Goal: Task Accomplishment & Management: Use online tool/utility

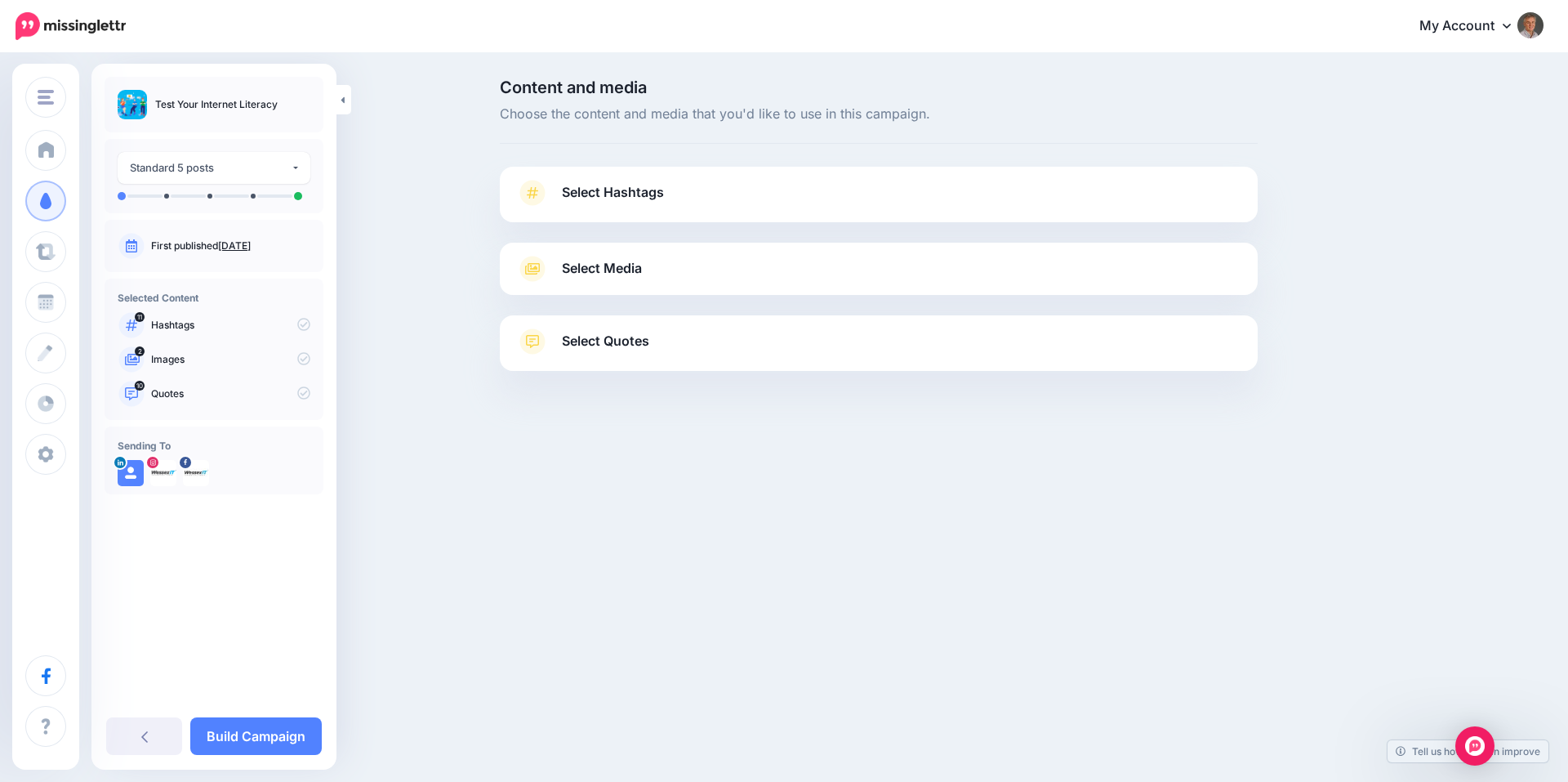
click at [530, 194] on icon at bounding box center [532, 193] width 11 height 11
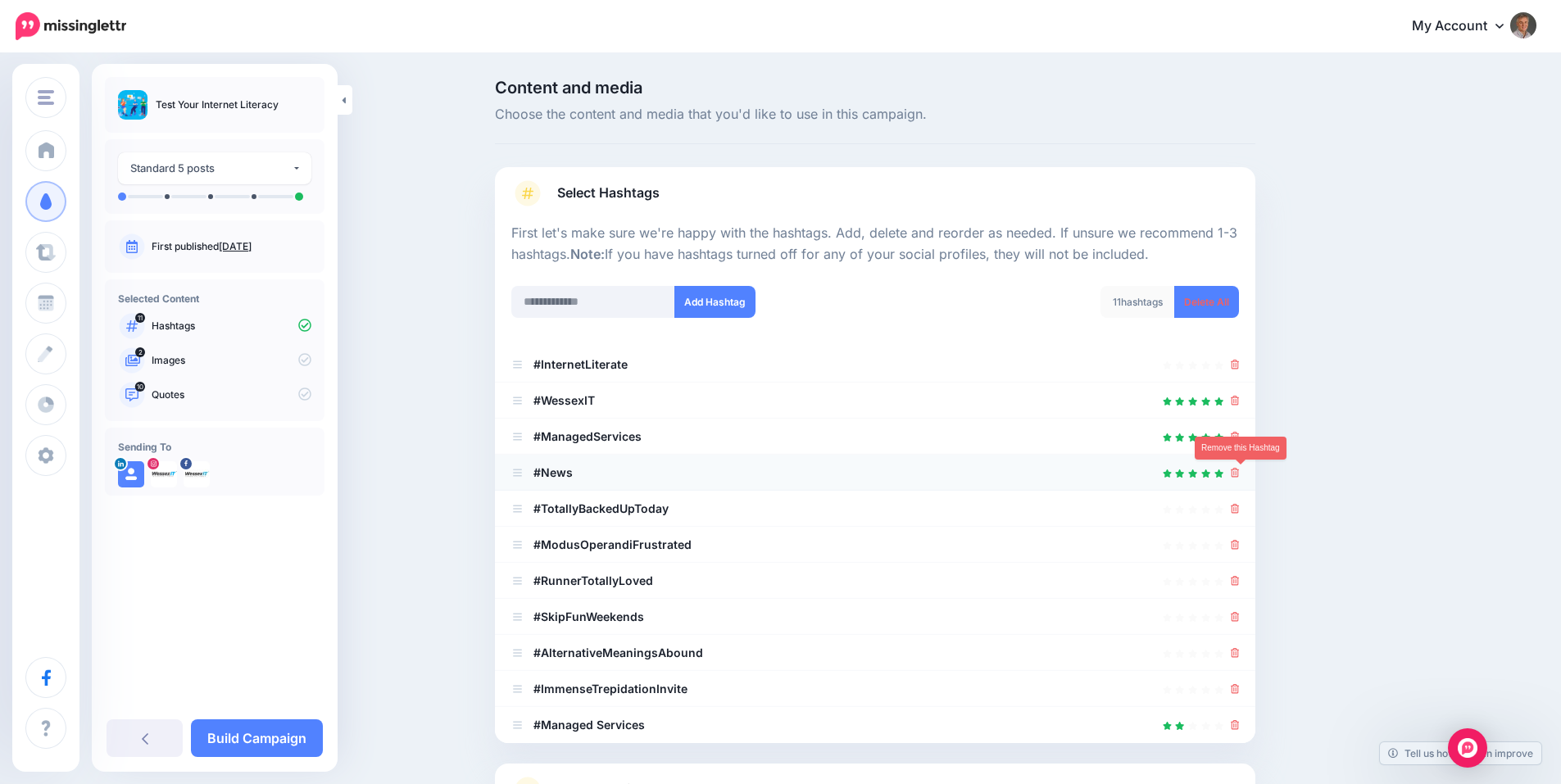
click at [1240, 475] on icon at bounding box center [1235, 472] width 9 height 10
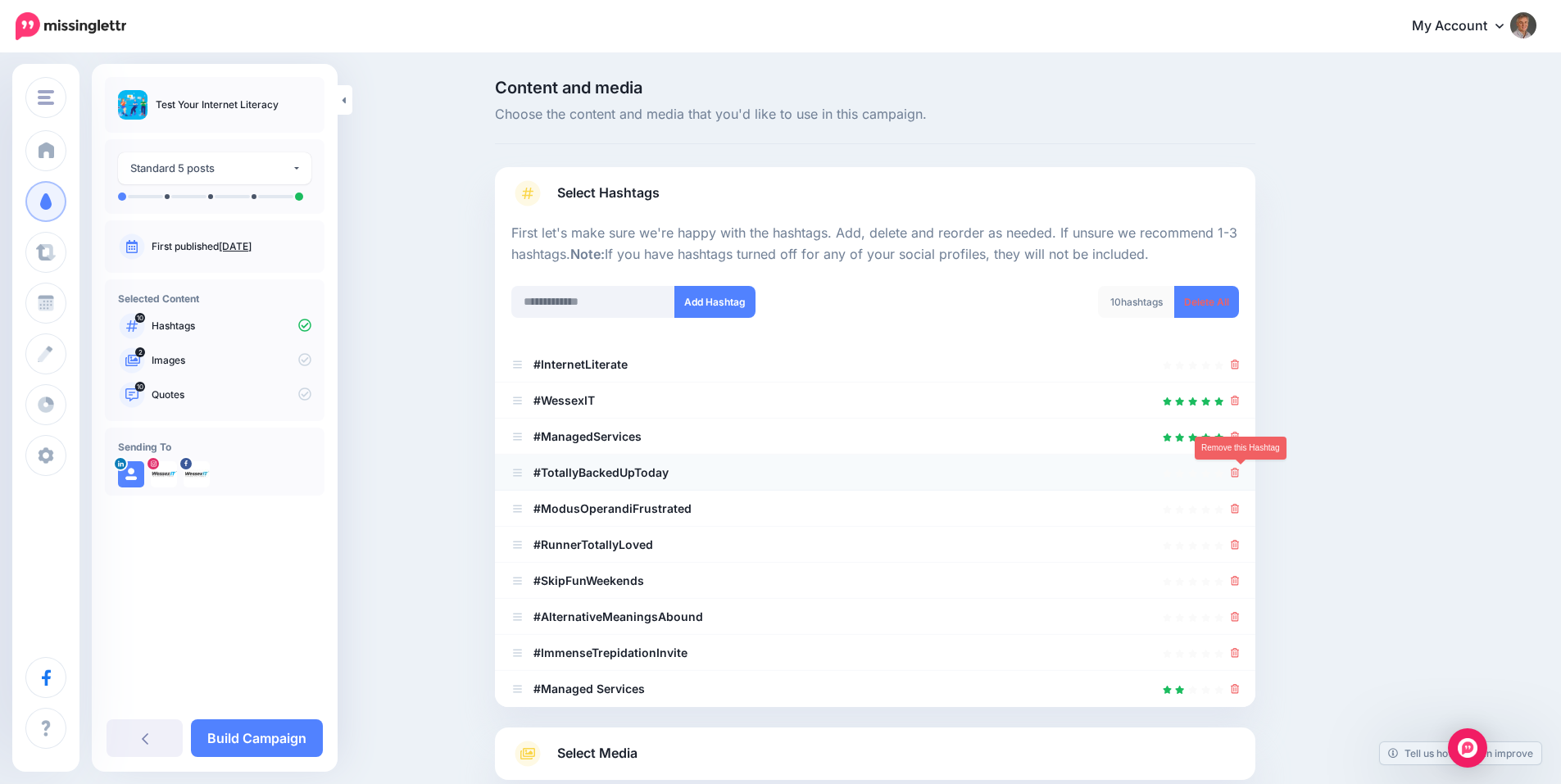
click at [1240, 471] on icon at bounding box center [1235, 472] width 9 height 10
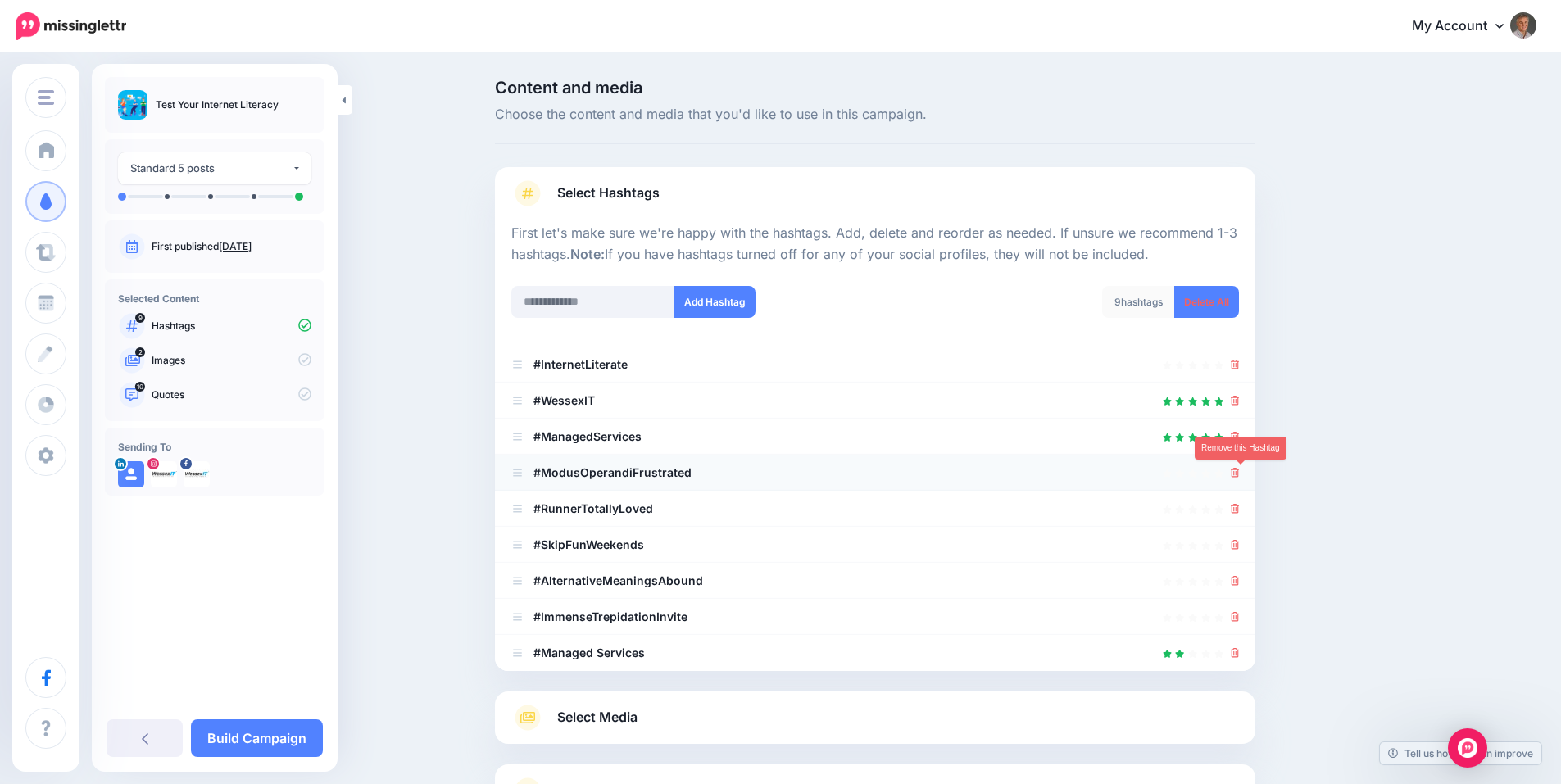
click at [1240, 472] on icon at bounding box center [1235, 472] width 9 height 10
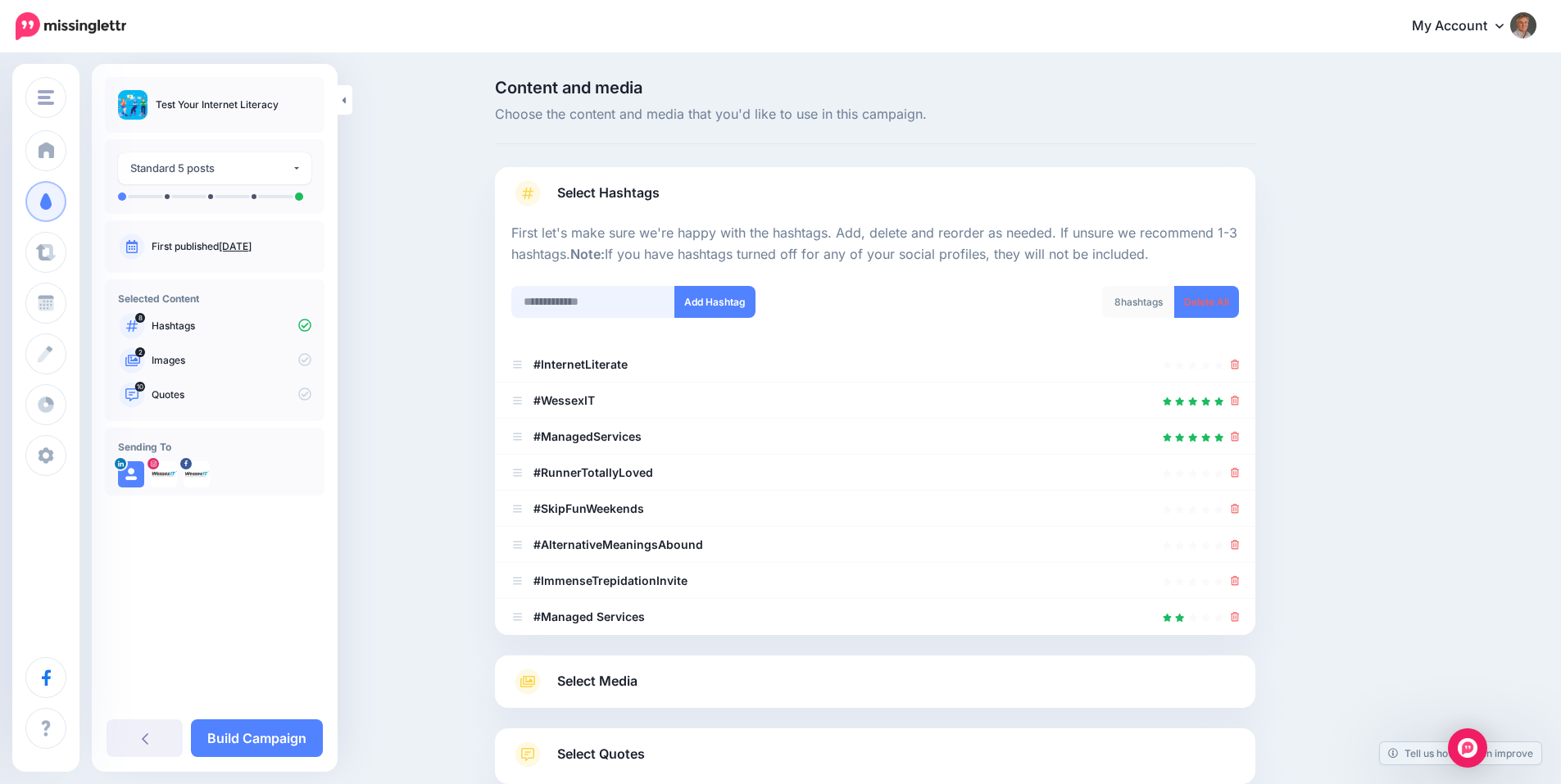
click at [637, 295] on input "text" at bounding box center [593, 302] width 164 height 32
type input "**********"
click at [732, 297] on button "Add Hashtag" at bounding box center [715, 302] width 81 height 32
click at [630, 303] on input "text" at bounding box center [593, 302] width 164 height 32
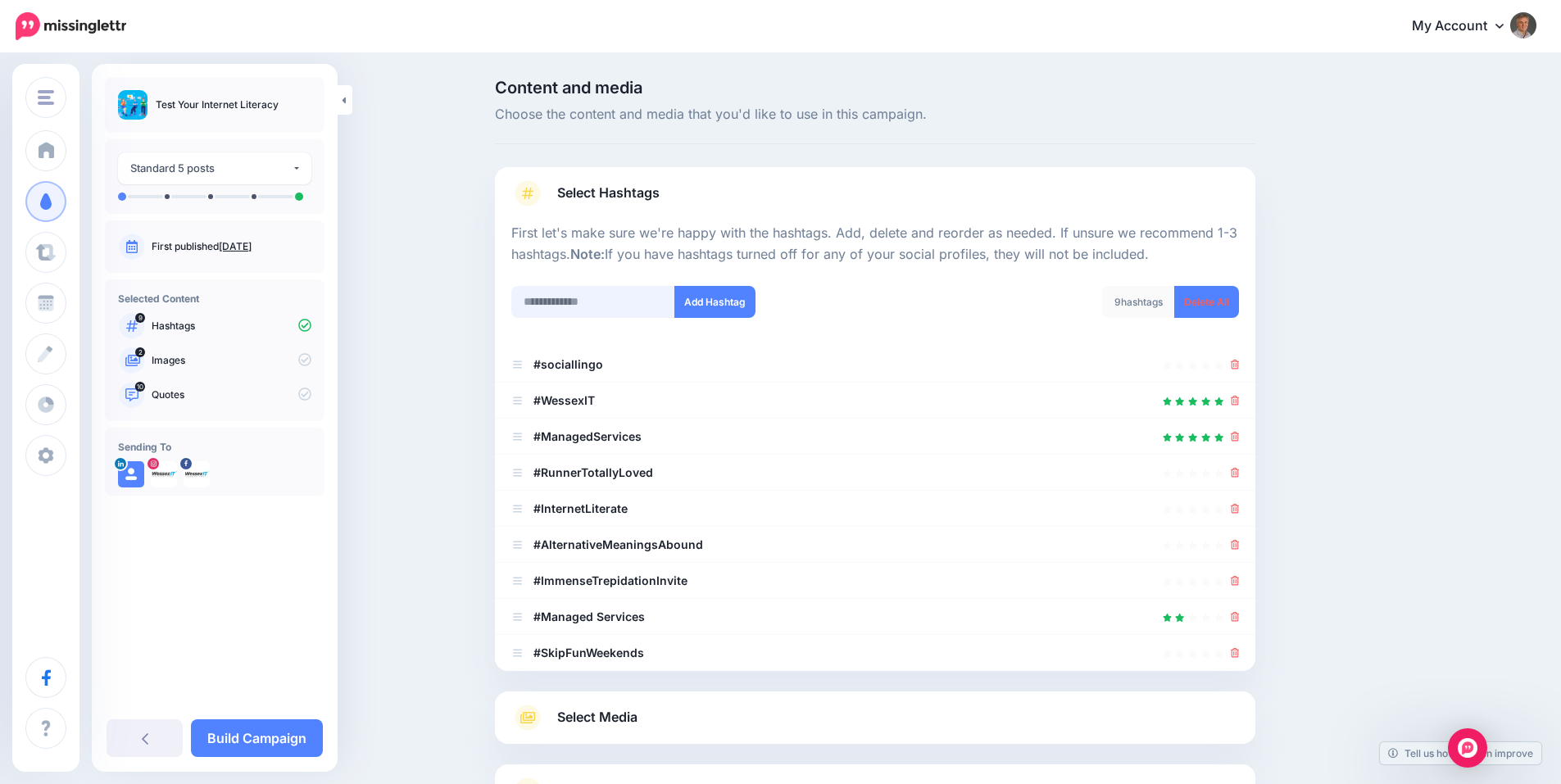
scroll to position [166, 0]
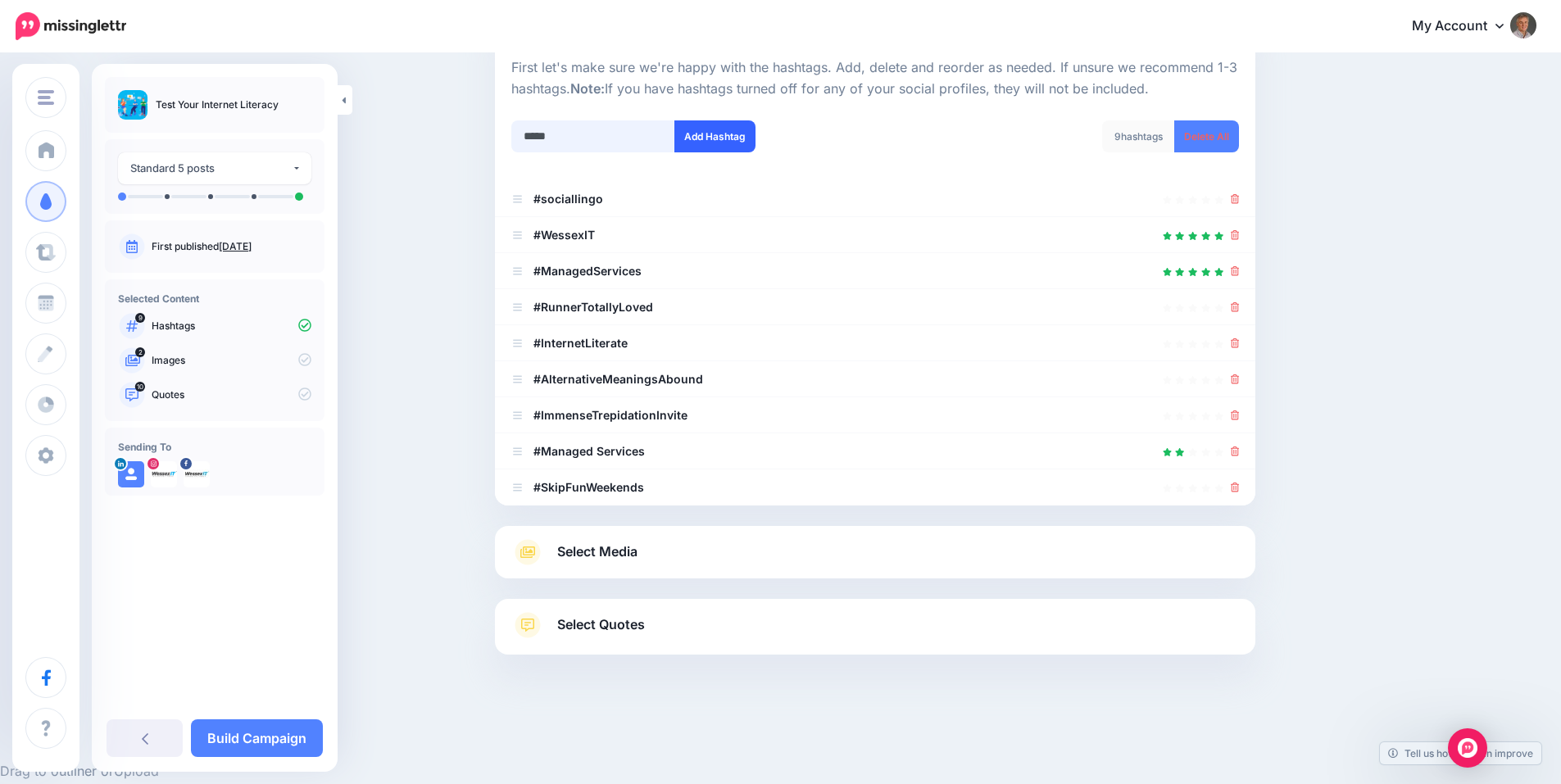
type input "*****"
click at [732, 139] on button "Add Hashtag" at bounding box center [715, 137] width 81 height 32
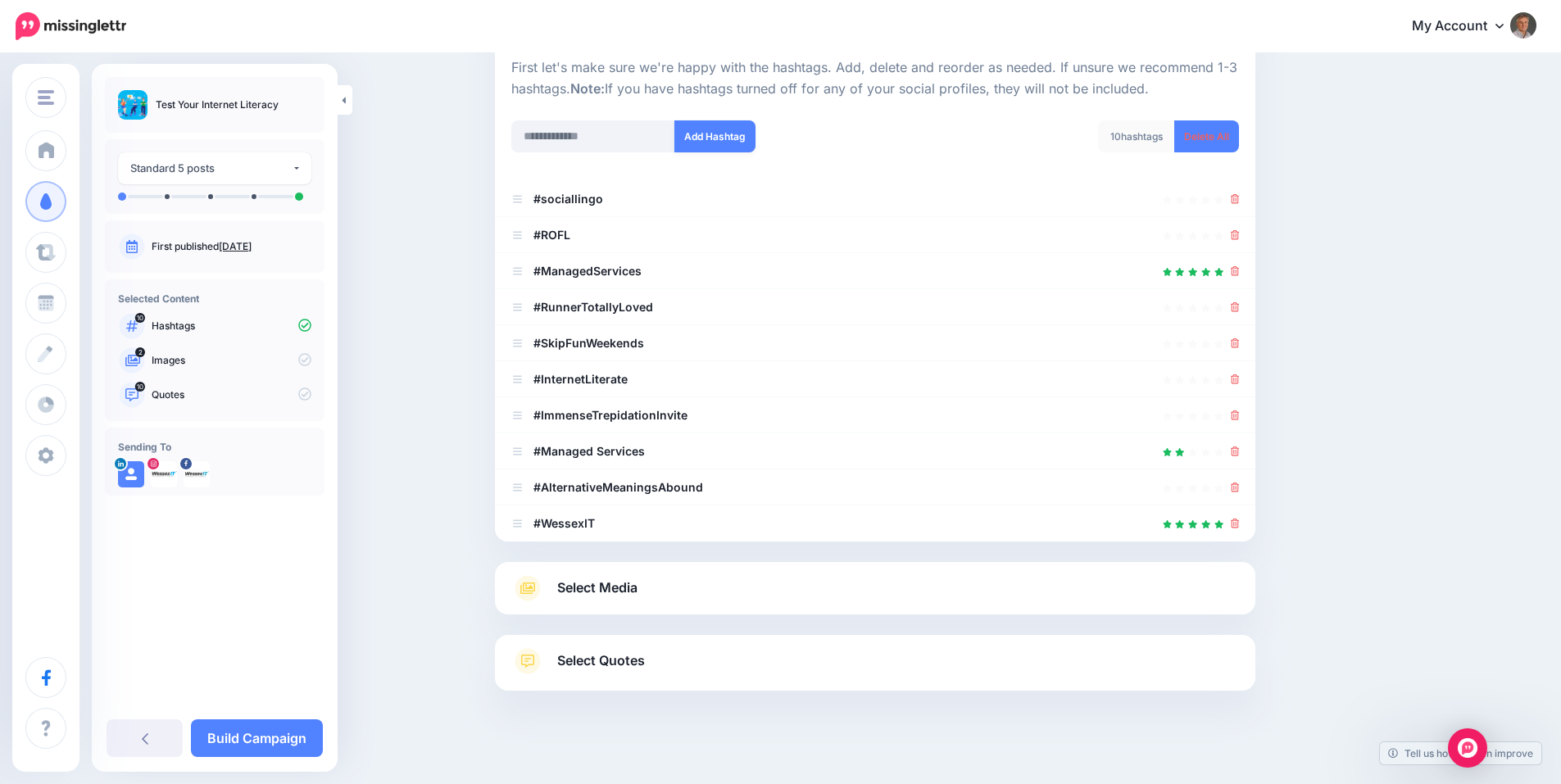
scroll to position [201, 0]
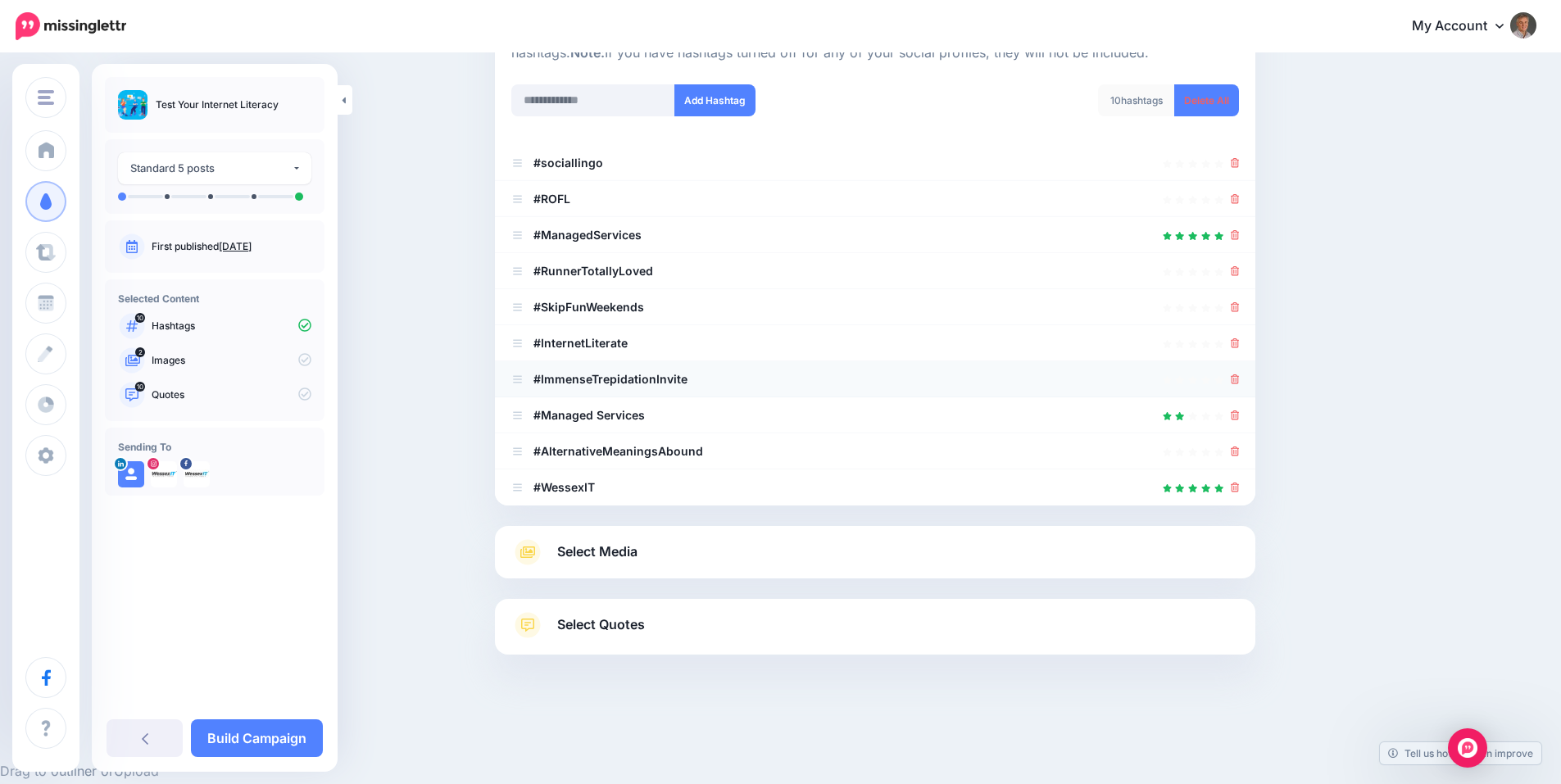
click at [1240, 377] on icon at bounding box center [1235, 378] width 9 height 10
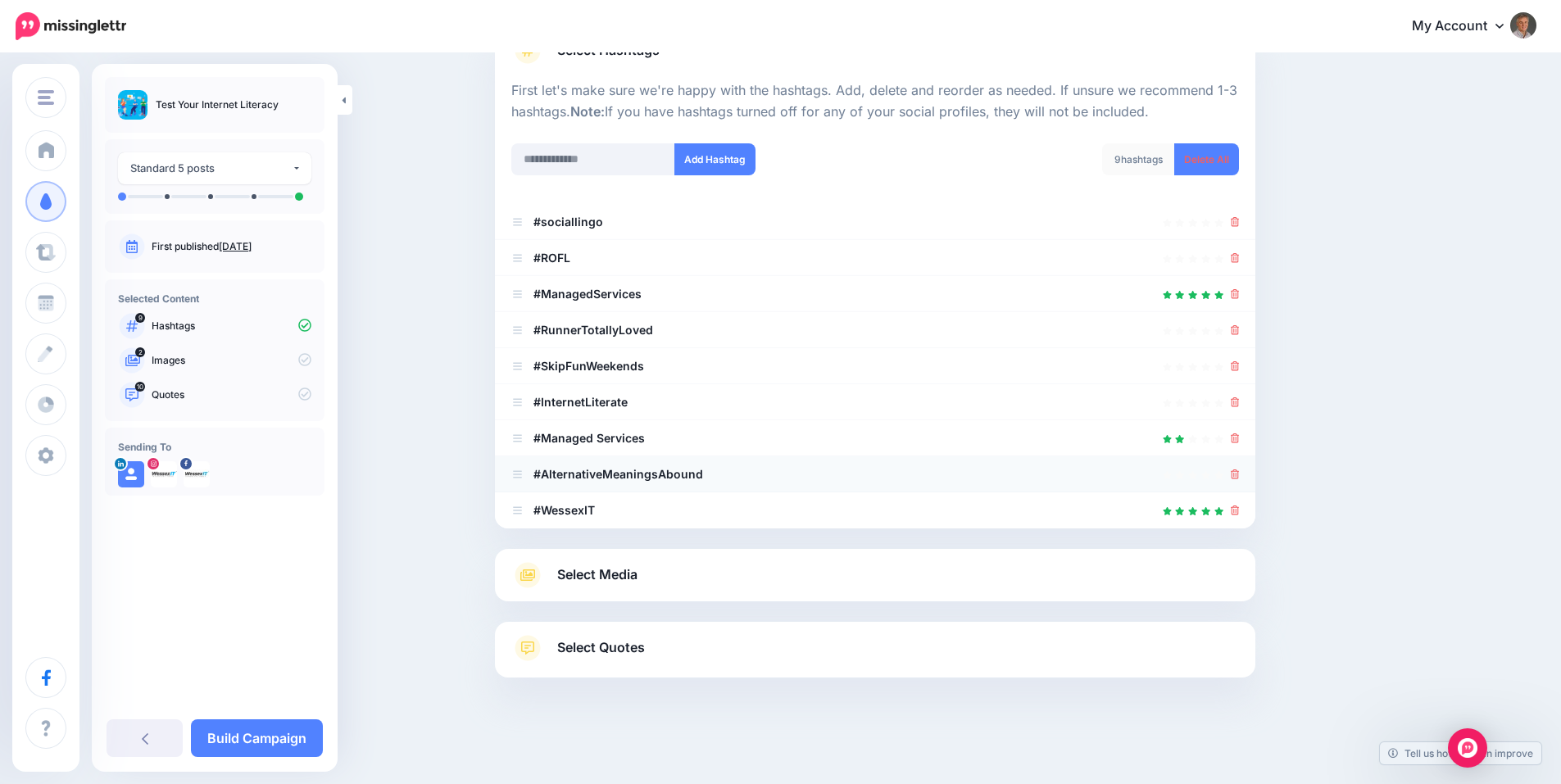
click at [1240, 476] on icon at bounding box center [1235, 474] width 9 height 10
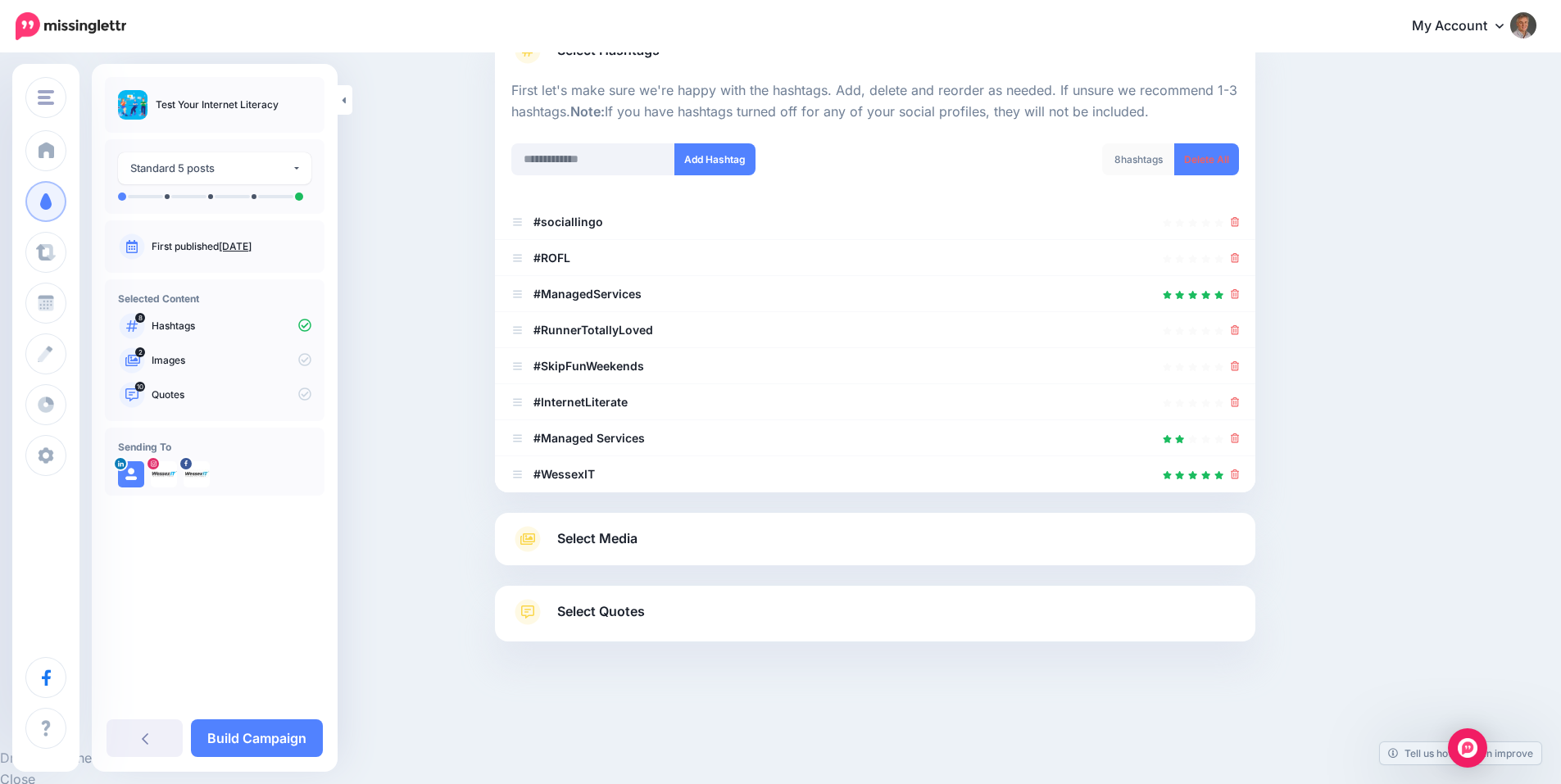
scroll to position [107, 0]
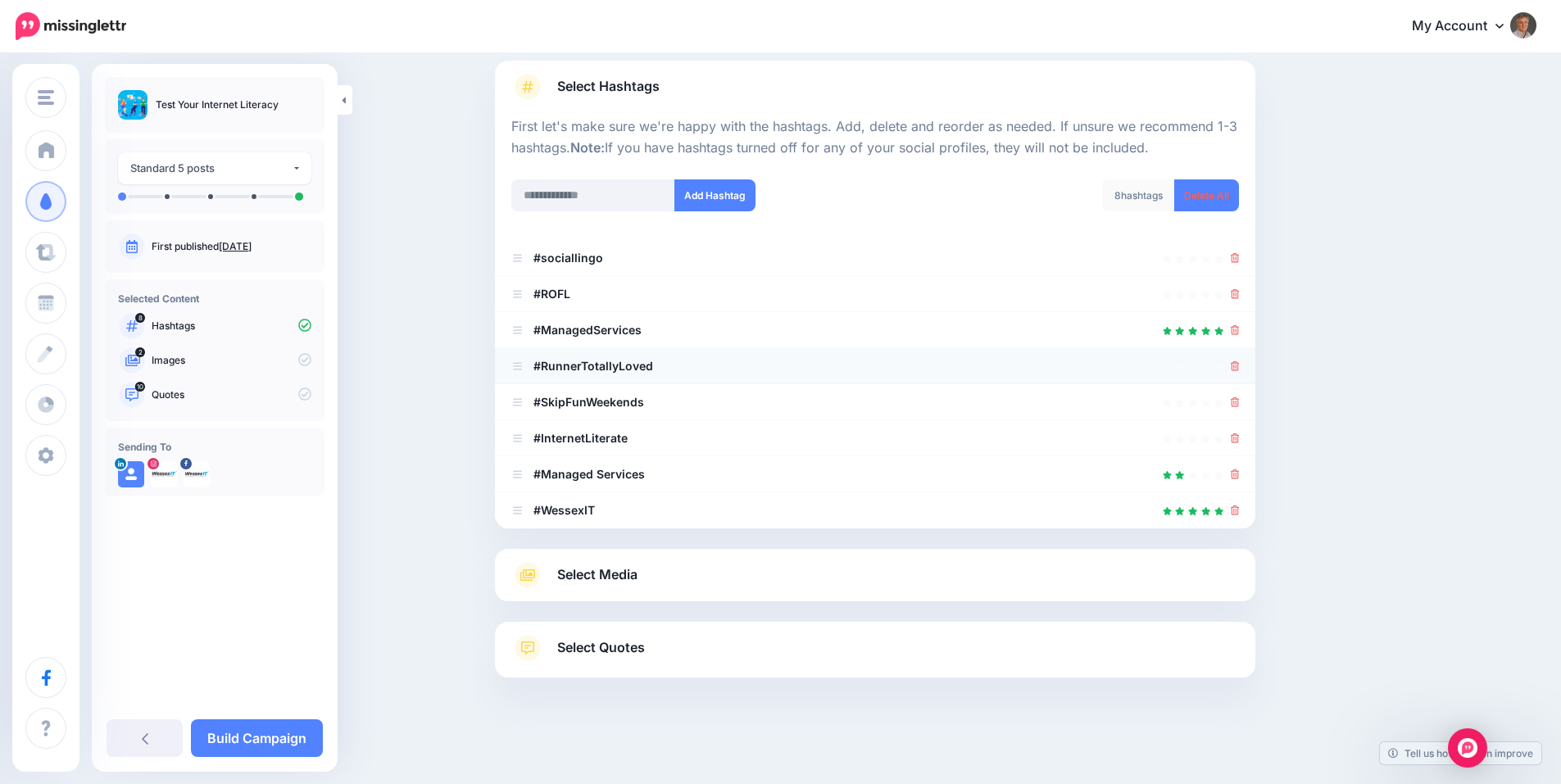
click at [1240, 365] on icon at bounding box center [1235, 366] width 9 height 10
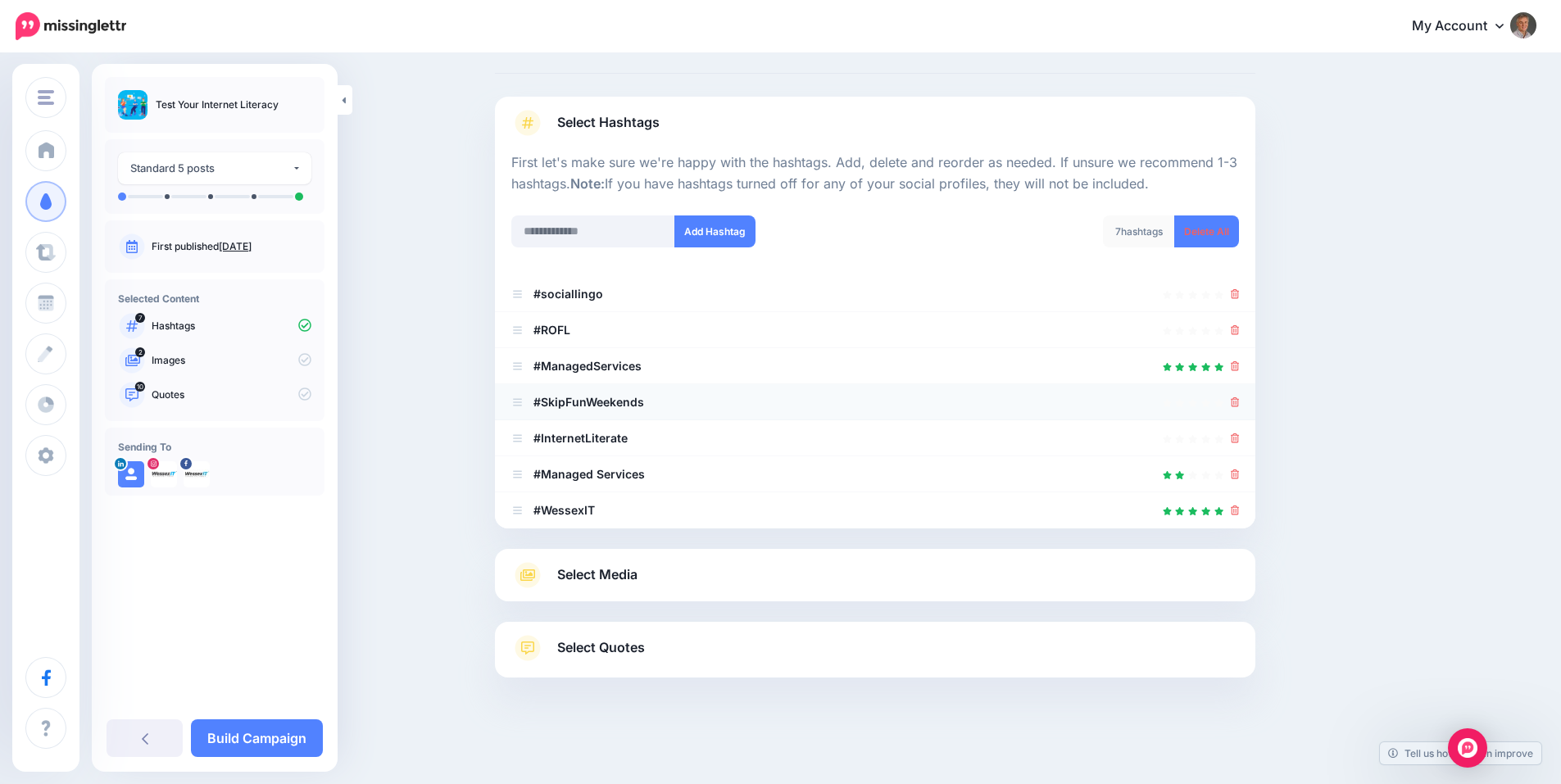
click at [1240, 402] on icon at bounding box center [1235, 401] width 9 height 10
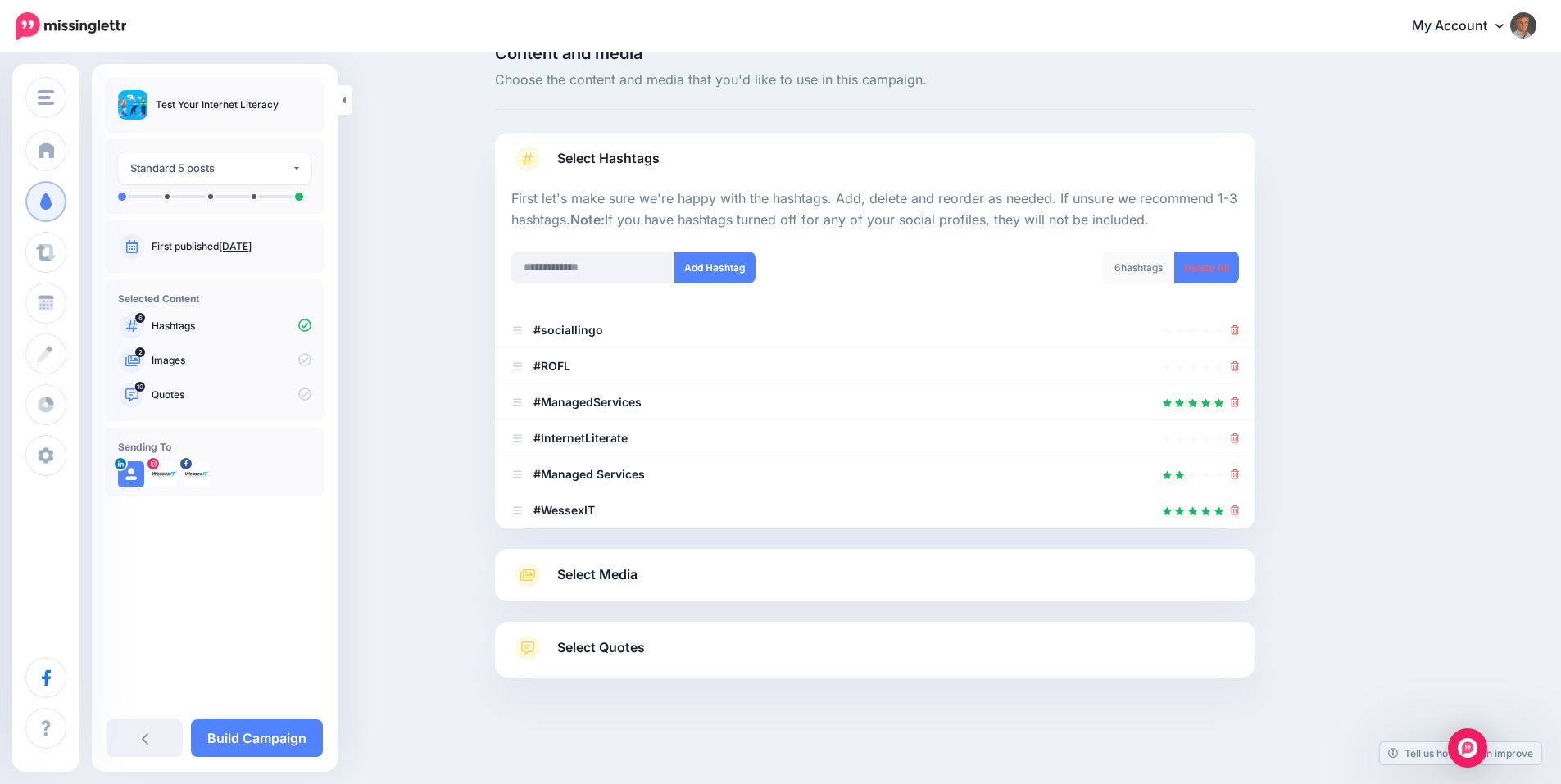
click at [600, 571] on span "Select Media" at bounding box center [597, 574] width 80 height 22
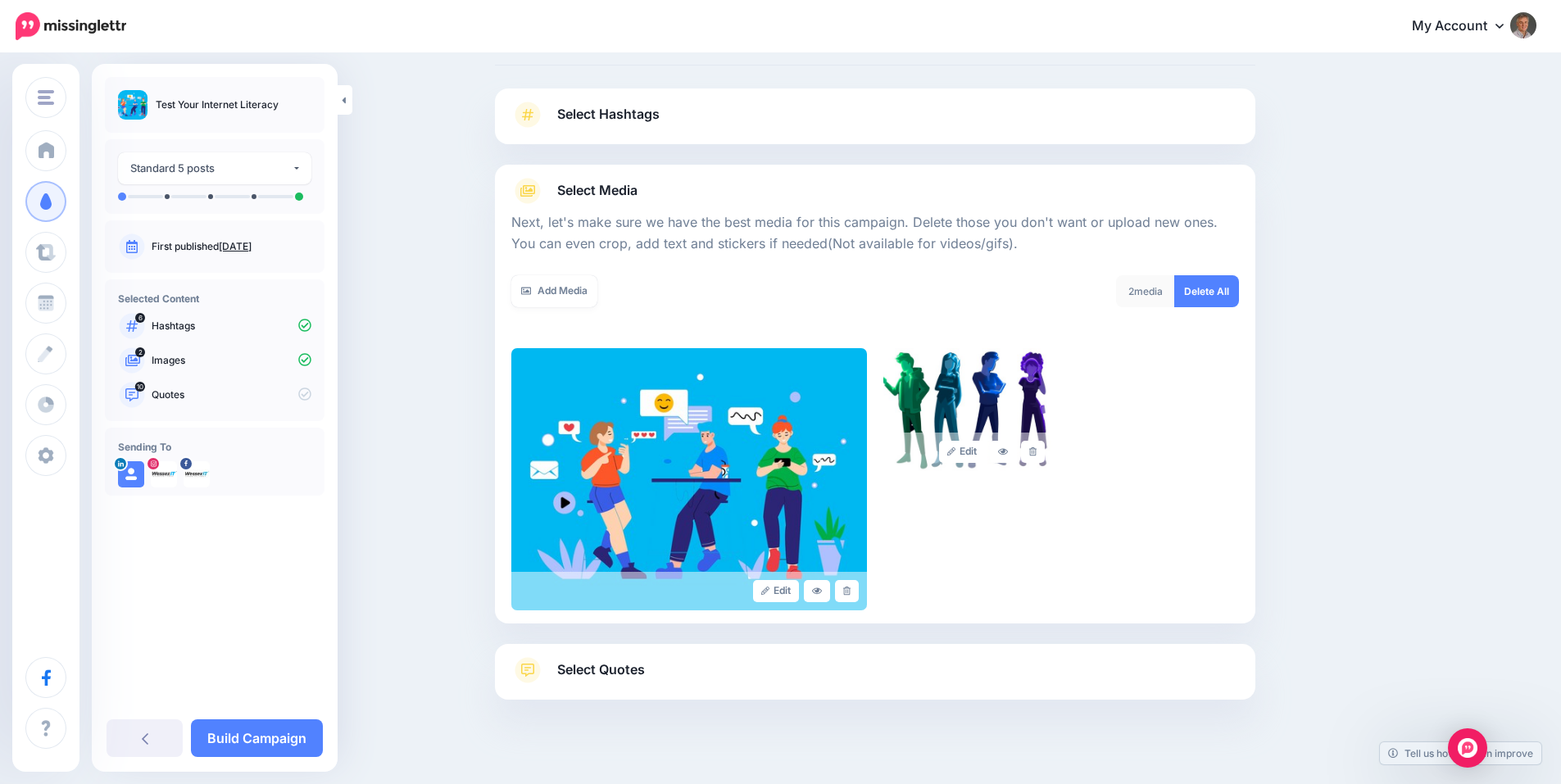
scroll to position [101, 0]
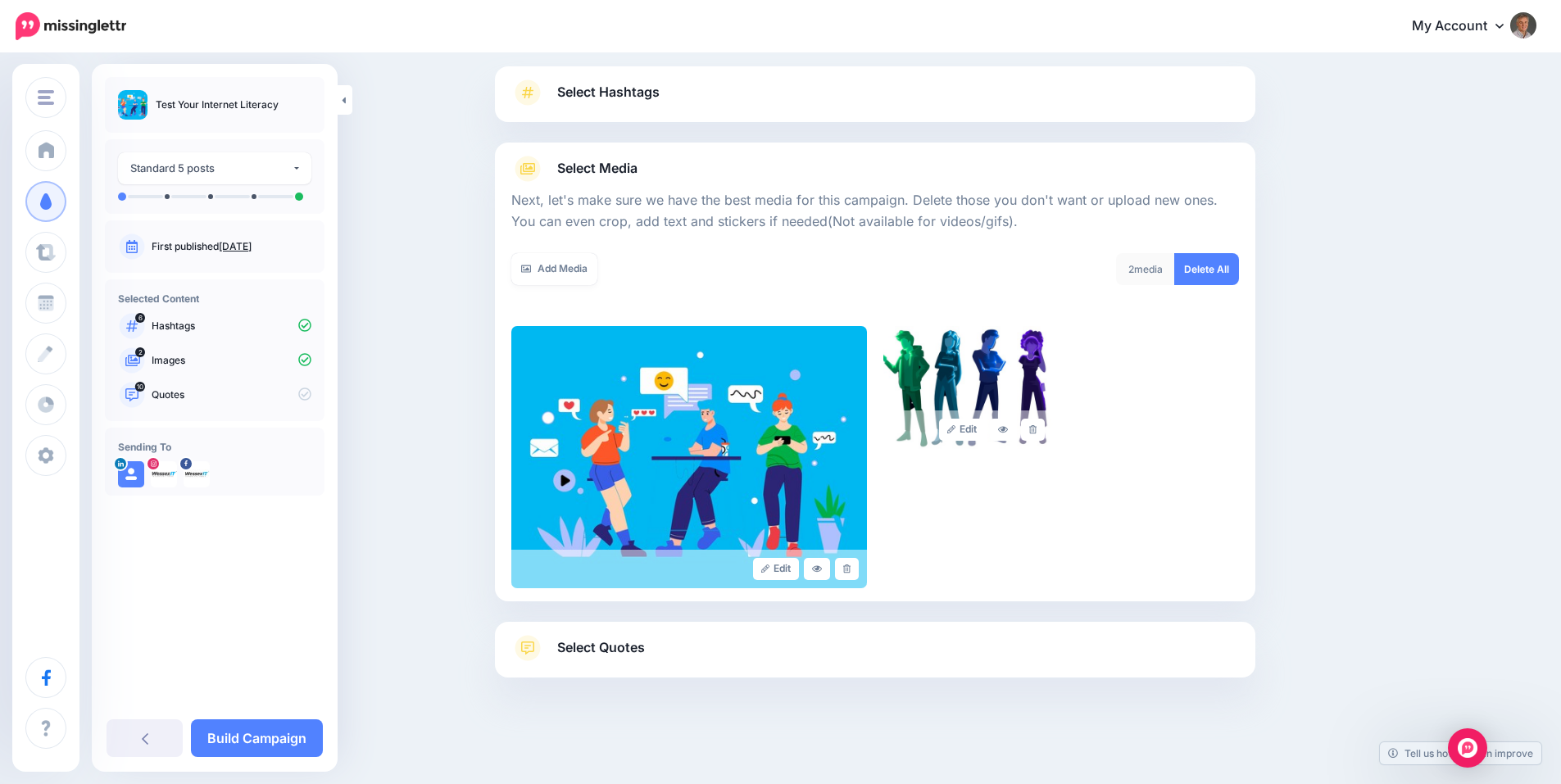
click at [624, 643] on span "Select Quotes" at bounding box center [600, 647] width 87 height 22
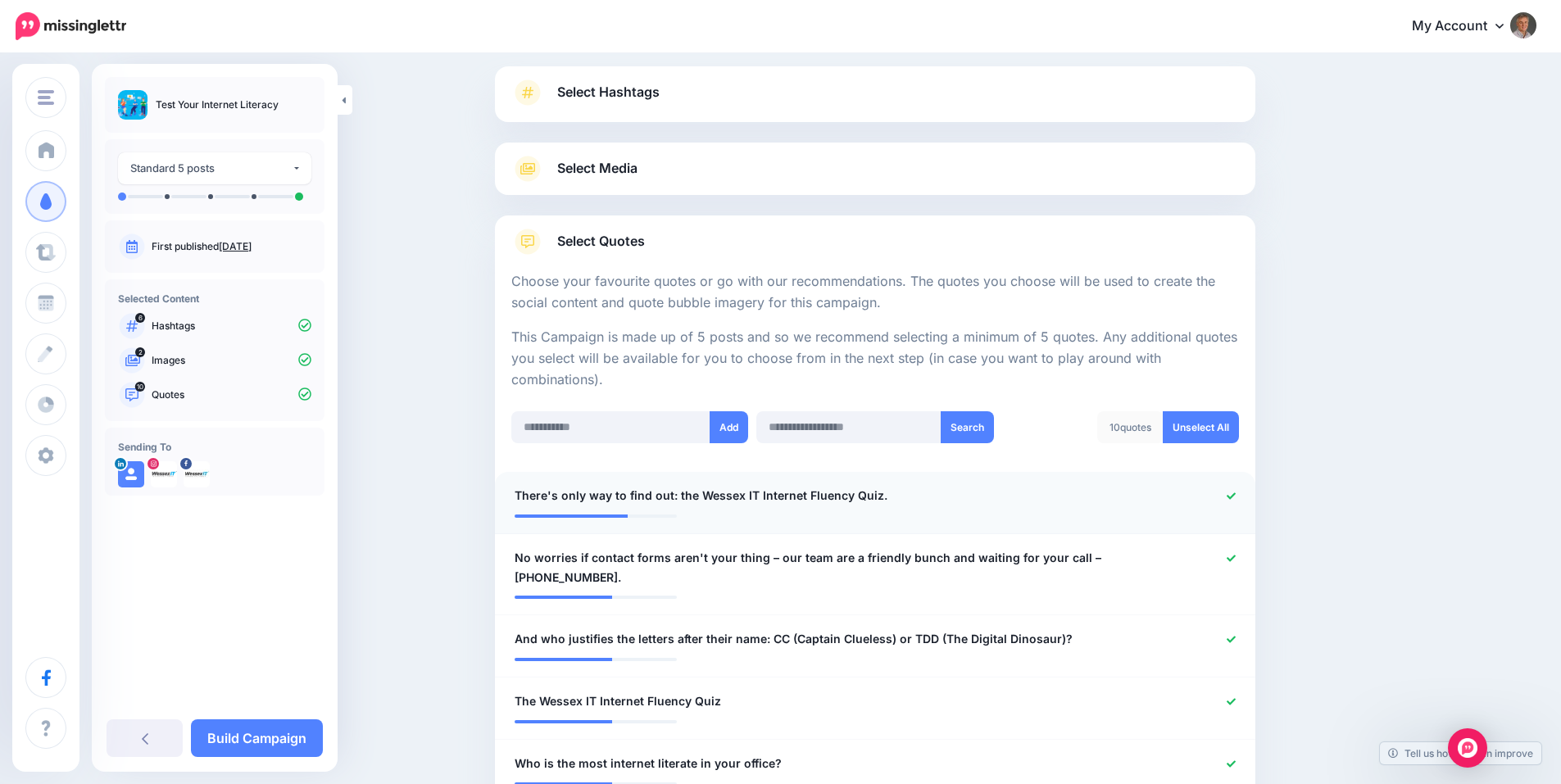
click at [569, 499] on span "There's only way to find out: the Wessex IT Internet Fluency Quiz." at bounding box center [701, 496] width 373 height 19
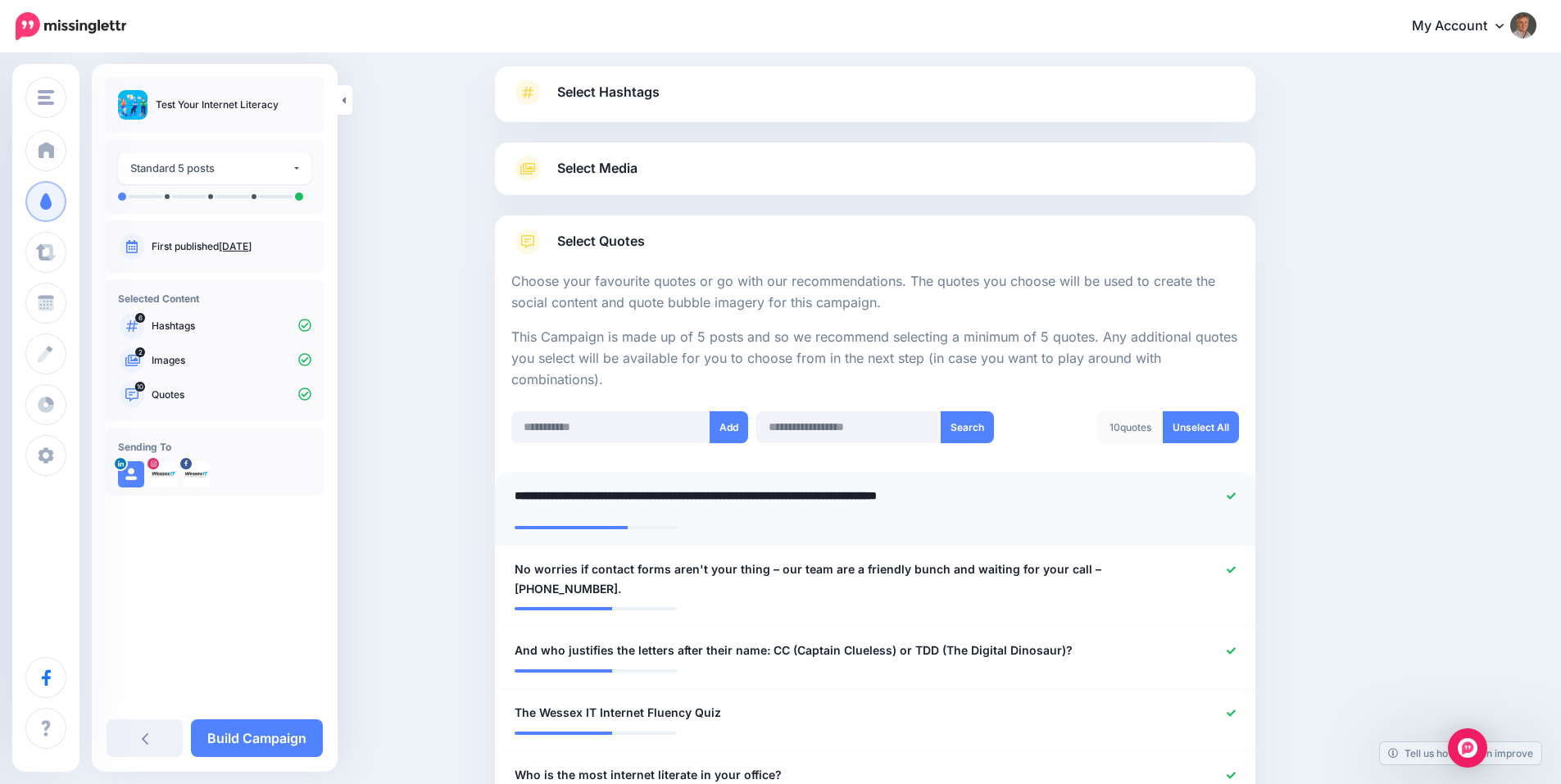
type textarea "**********"
click at [1236, 571] on div at bounding box center [1186, 579] width 124 height 40
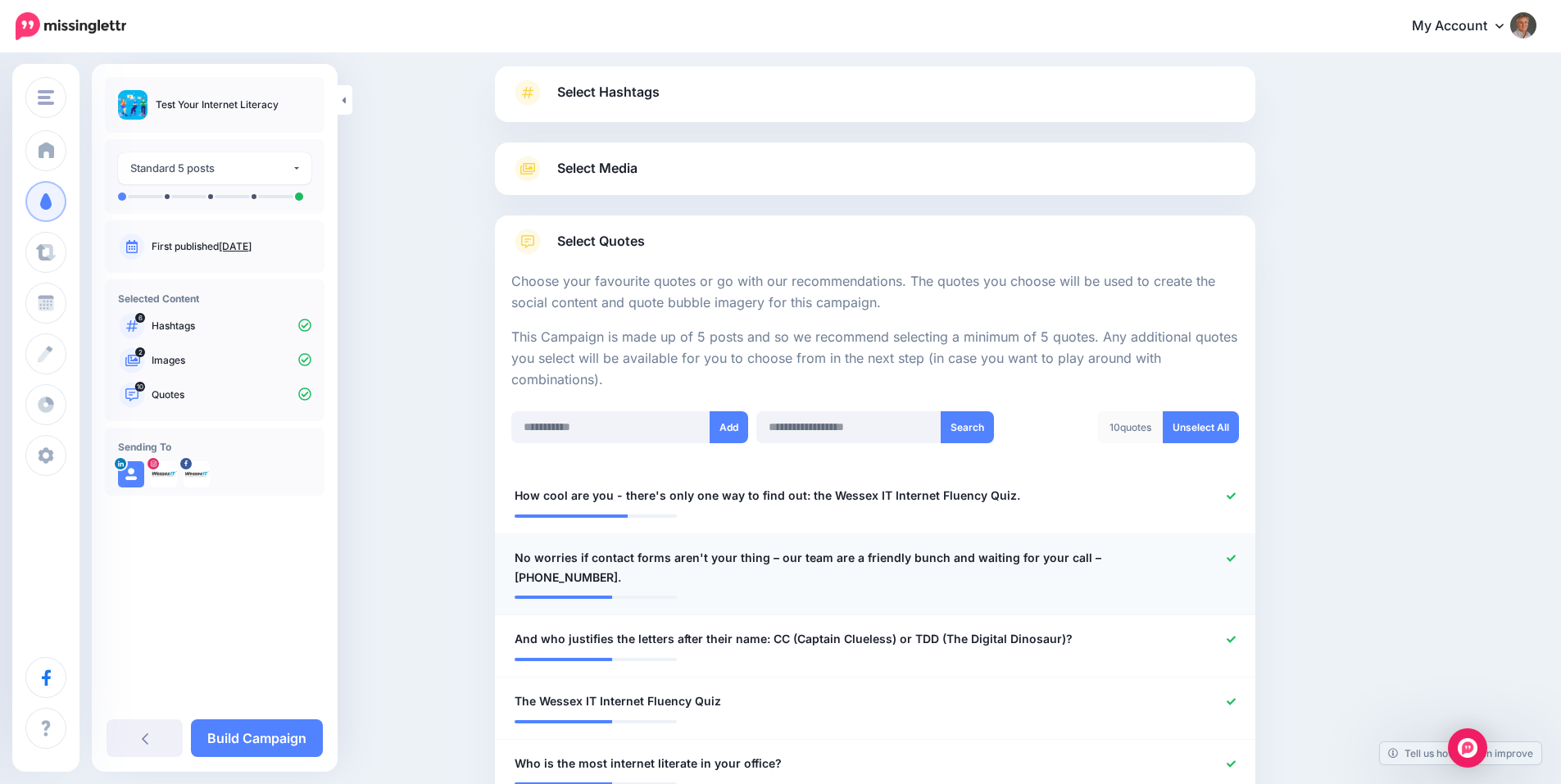
click at [1235, 558] on icon at bounding box center [1231, 557] width 9 height 6
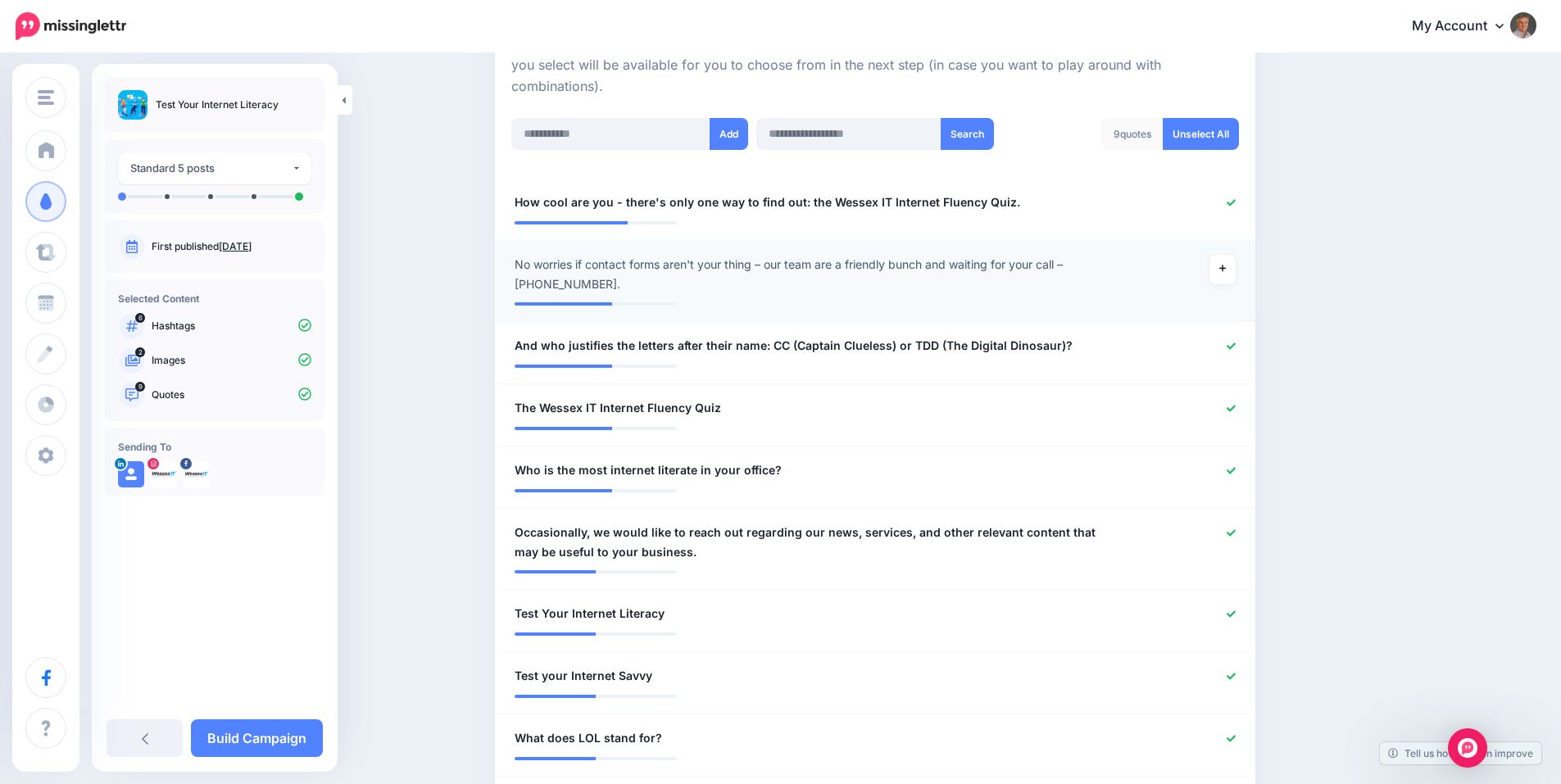
scroll to position [401, 0]
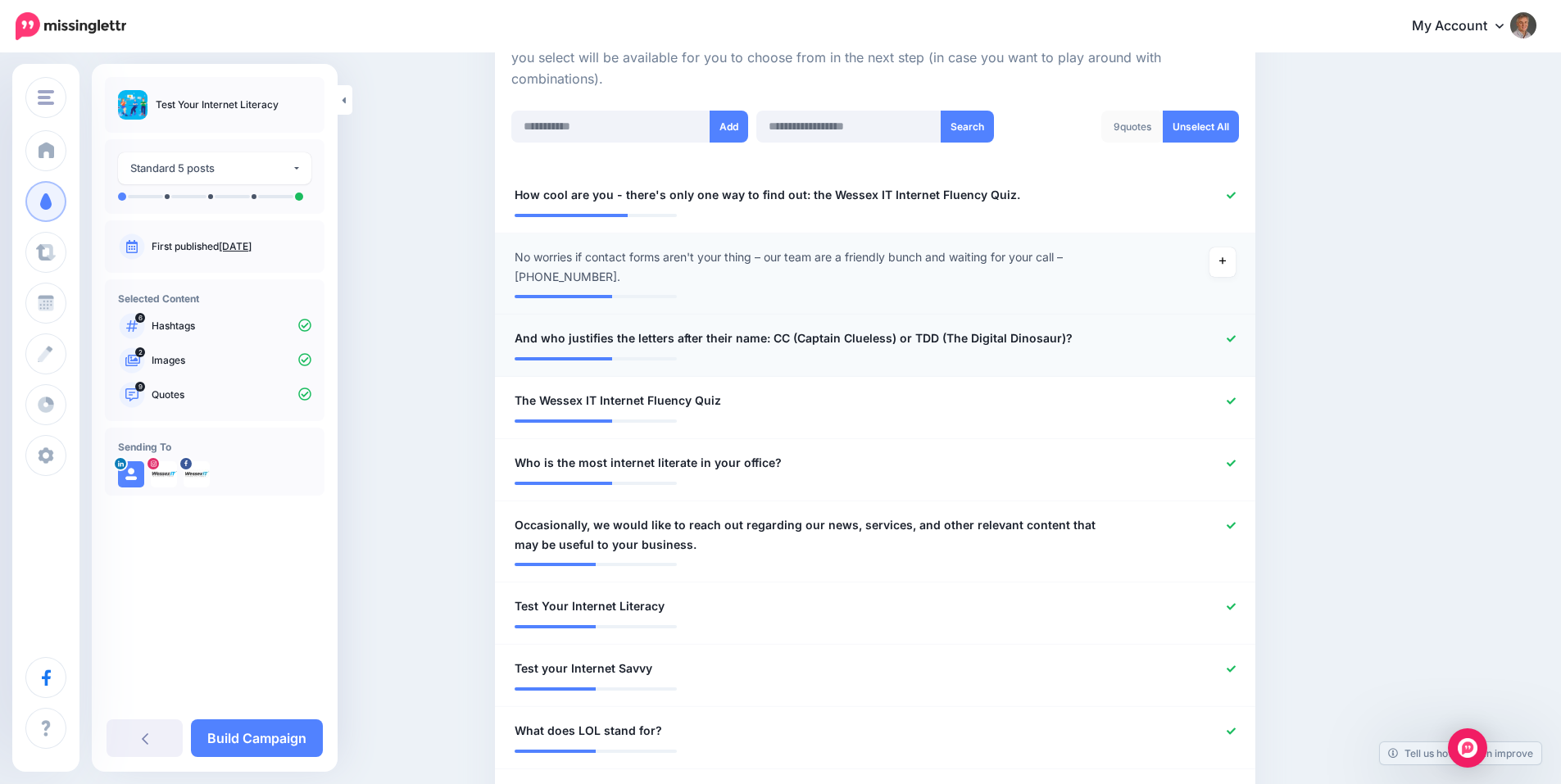
click at [841, 341] on span "And who justifies the letters after their name: CC (Captain Clueless) or TDD (T…" at bounding box center [793, 338] width 558 height 19
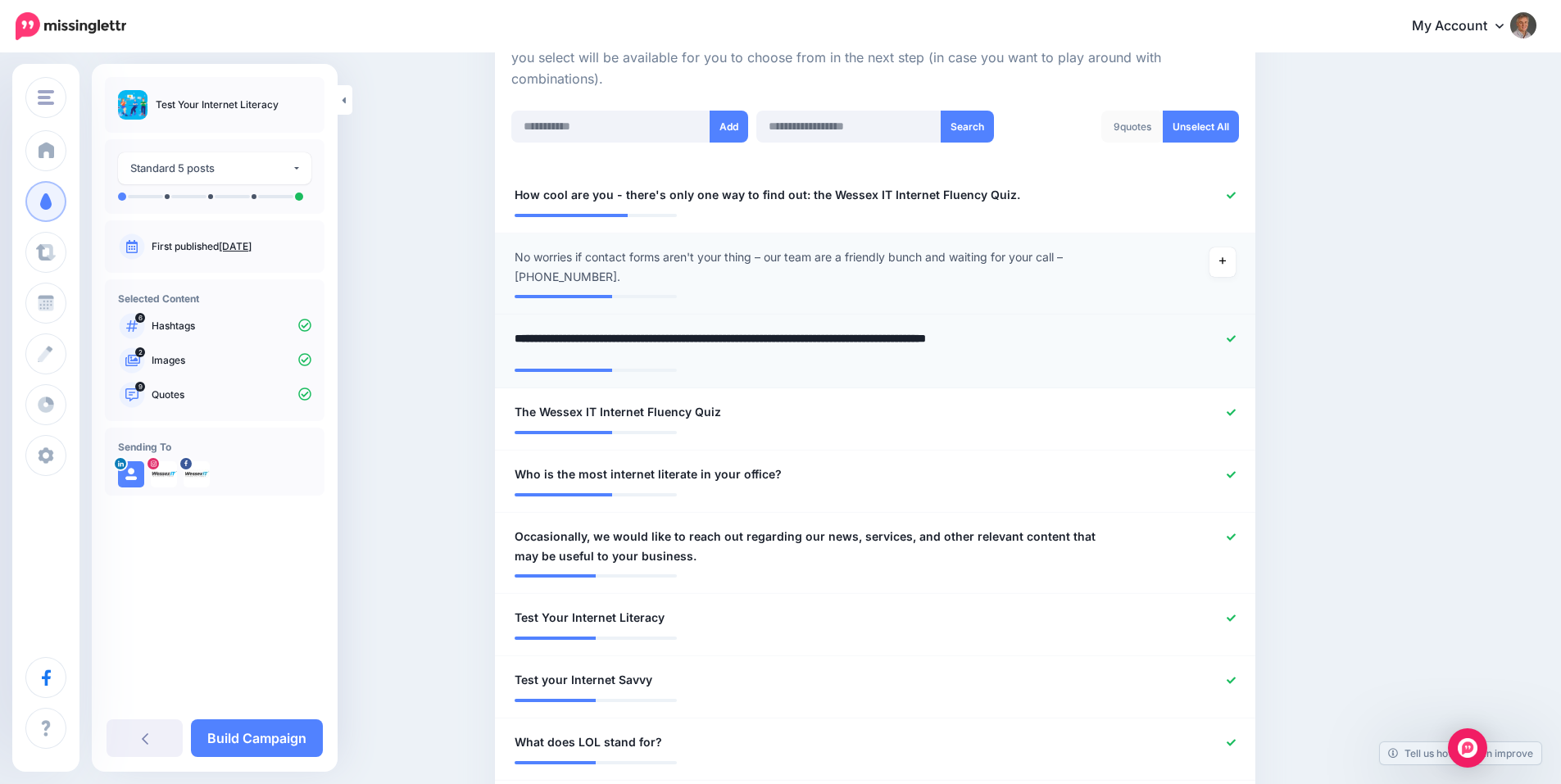
drag, startPoint x: 764, startPoint y: 339, endPoint x: 516, endPoint y: 337, distance: 248.0
click at [516, 337] on div "**********" at bounding box center [813, 344] width 622 height 32
type textarea "**********"
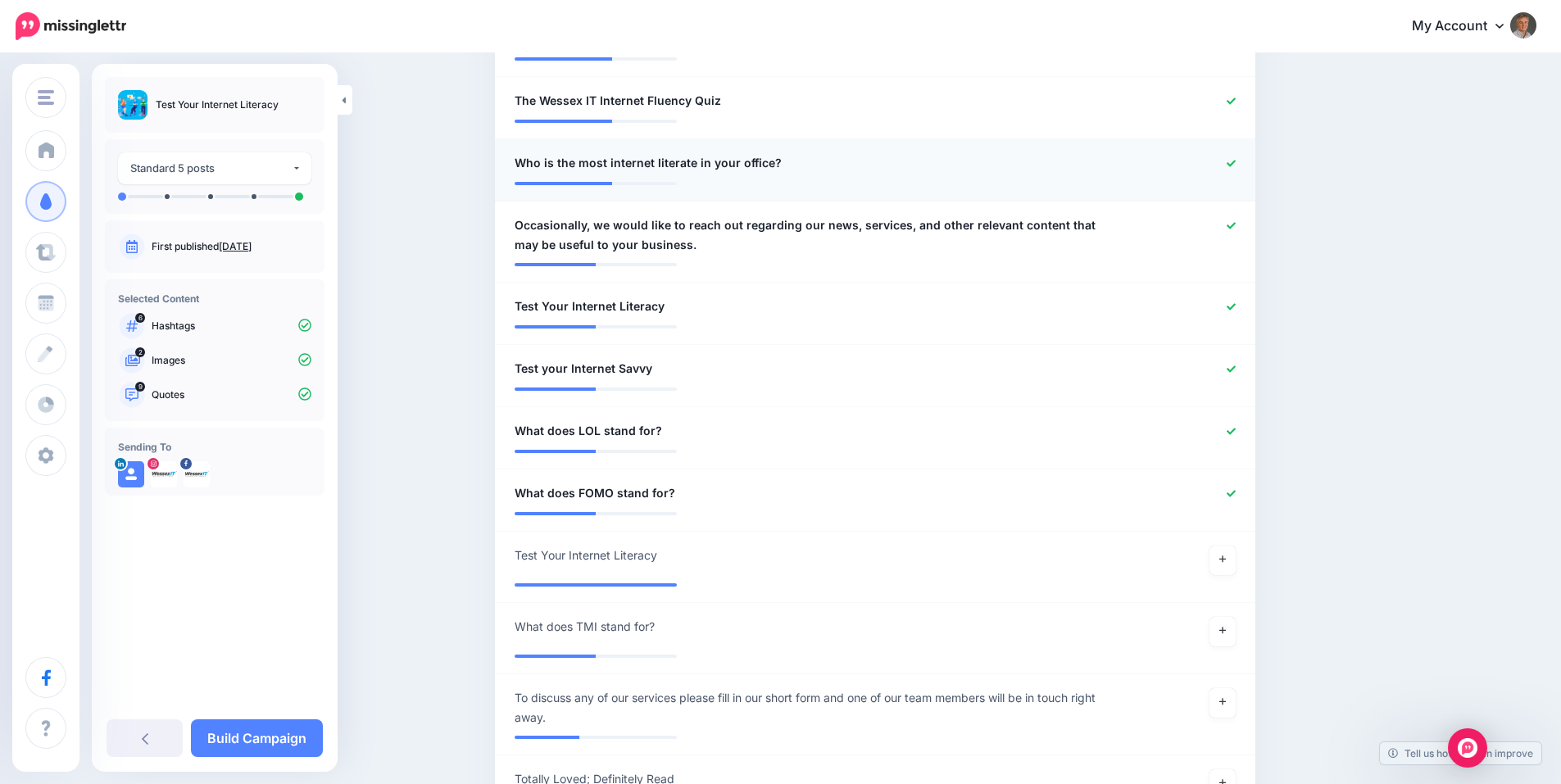
click at [1237, 174] on li "**********" at bounding box center [875, 170] width 761 height 63
click at [1235, 161] on icon at bounding box center [1231, 163] width 9 height 9
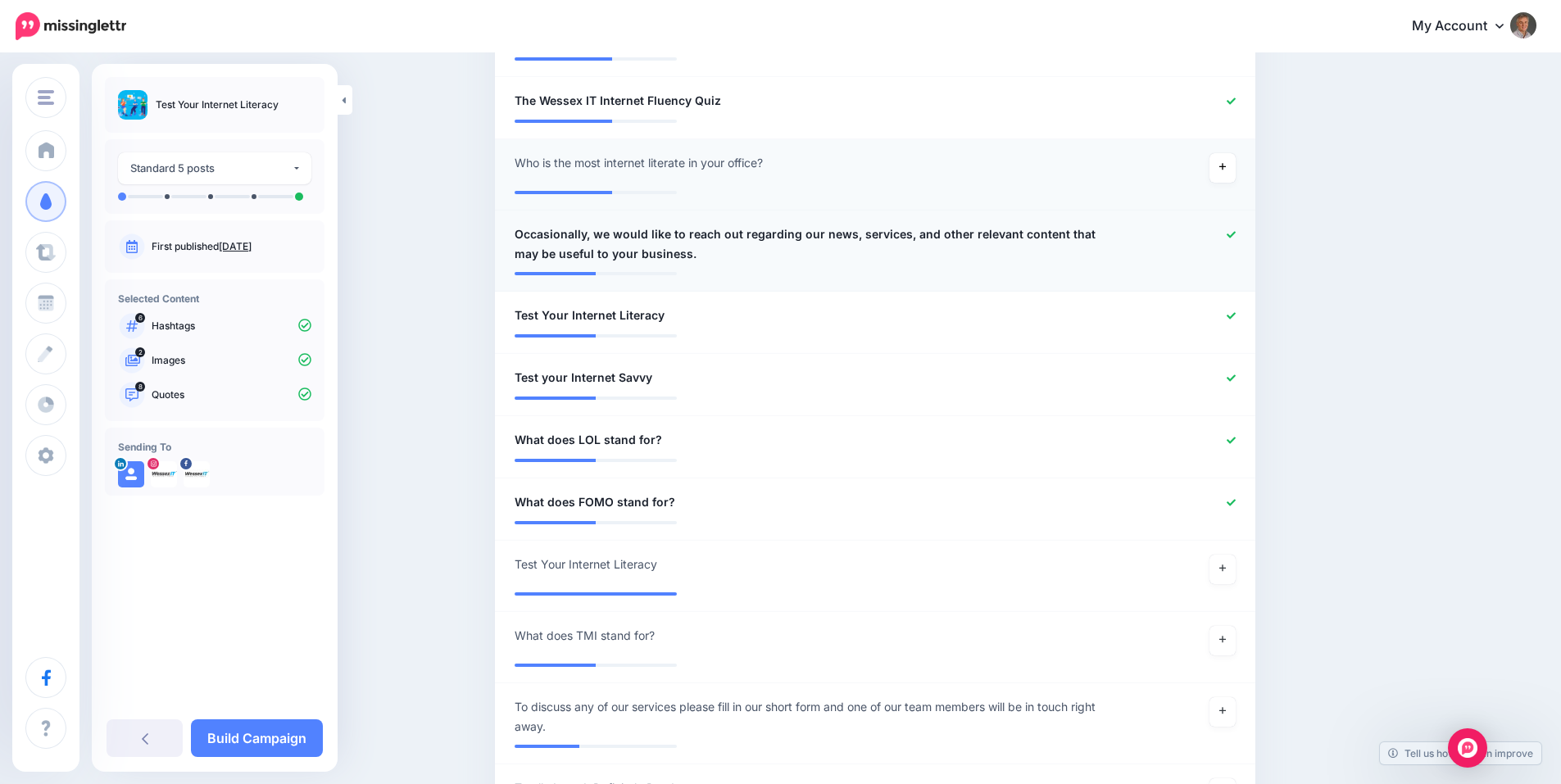
click at [1235, 235] on icon at bounding box center [1231, 234] width 9 height 6
click at [1235, 374] on icon at bounding box center [1231, 377] width 9 height 9
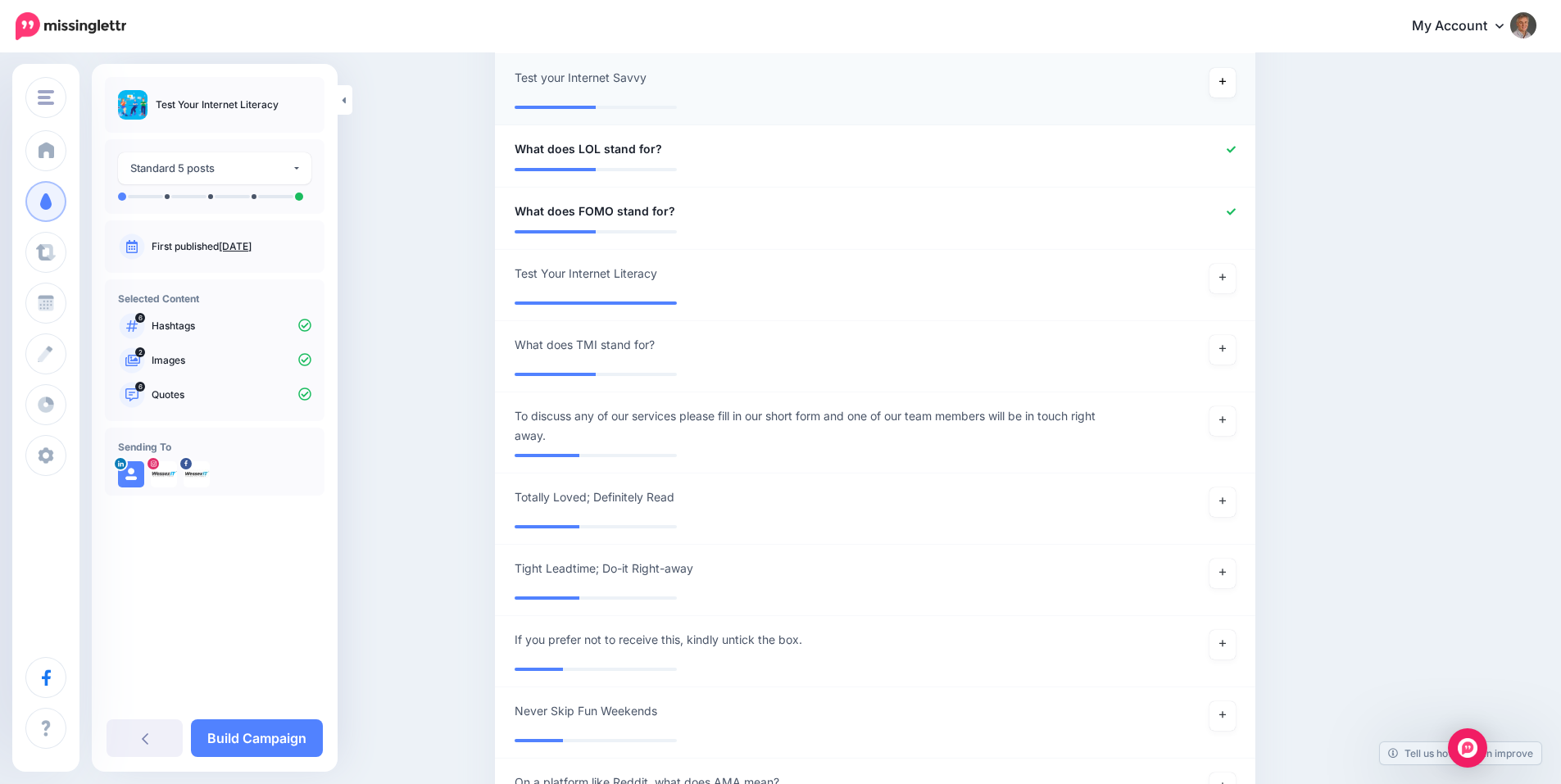
scroll to position [1002, 0]
click at [611, 155] on span "What does LOL stand for?" at bounding box center [588, 148] width 147 height 19
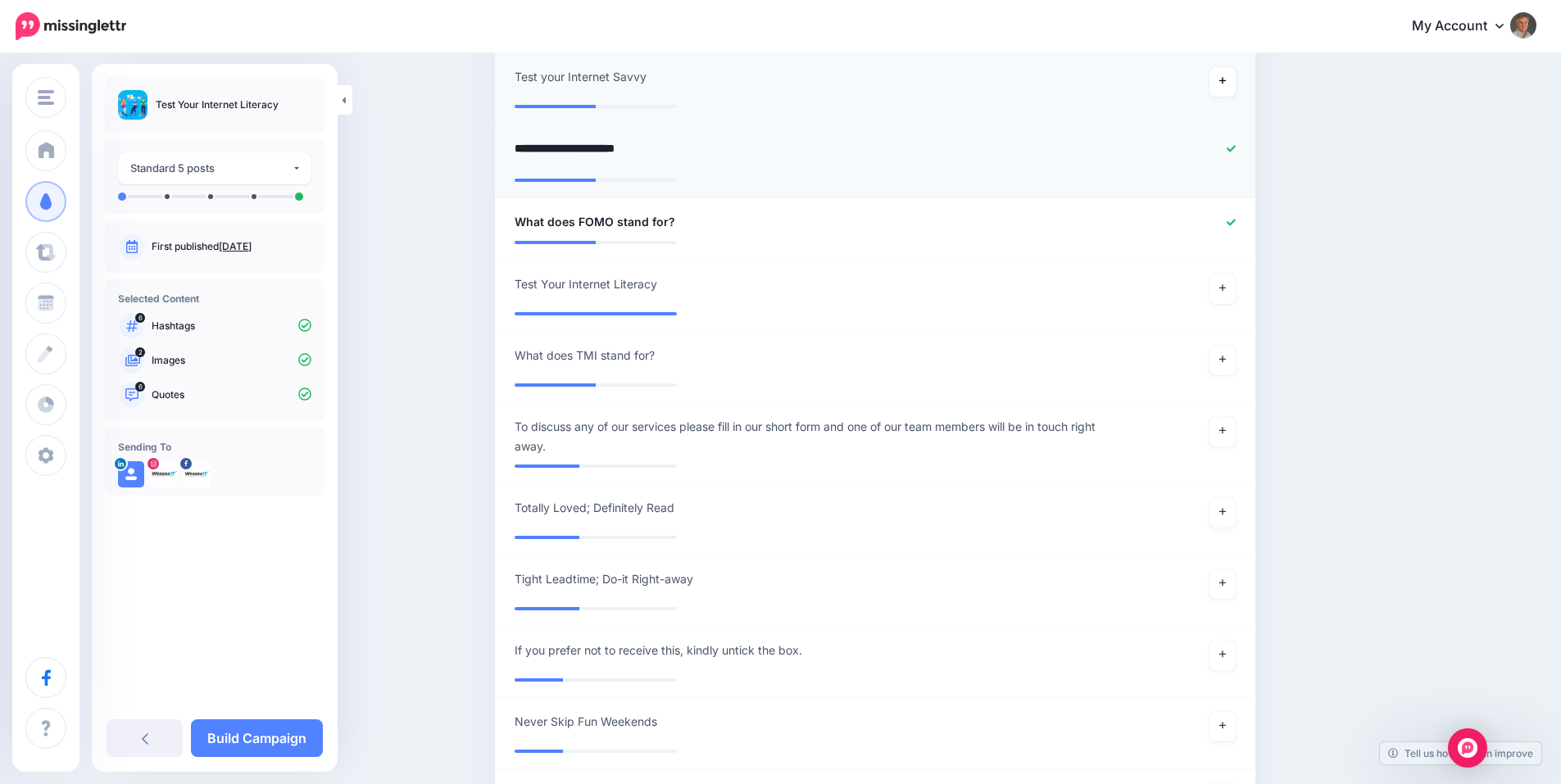
click at [589, 149] on textarea "**********" at bounding box center [813, 154] width 597 height 32
type textarea "**********"
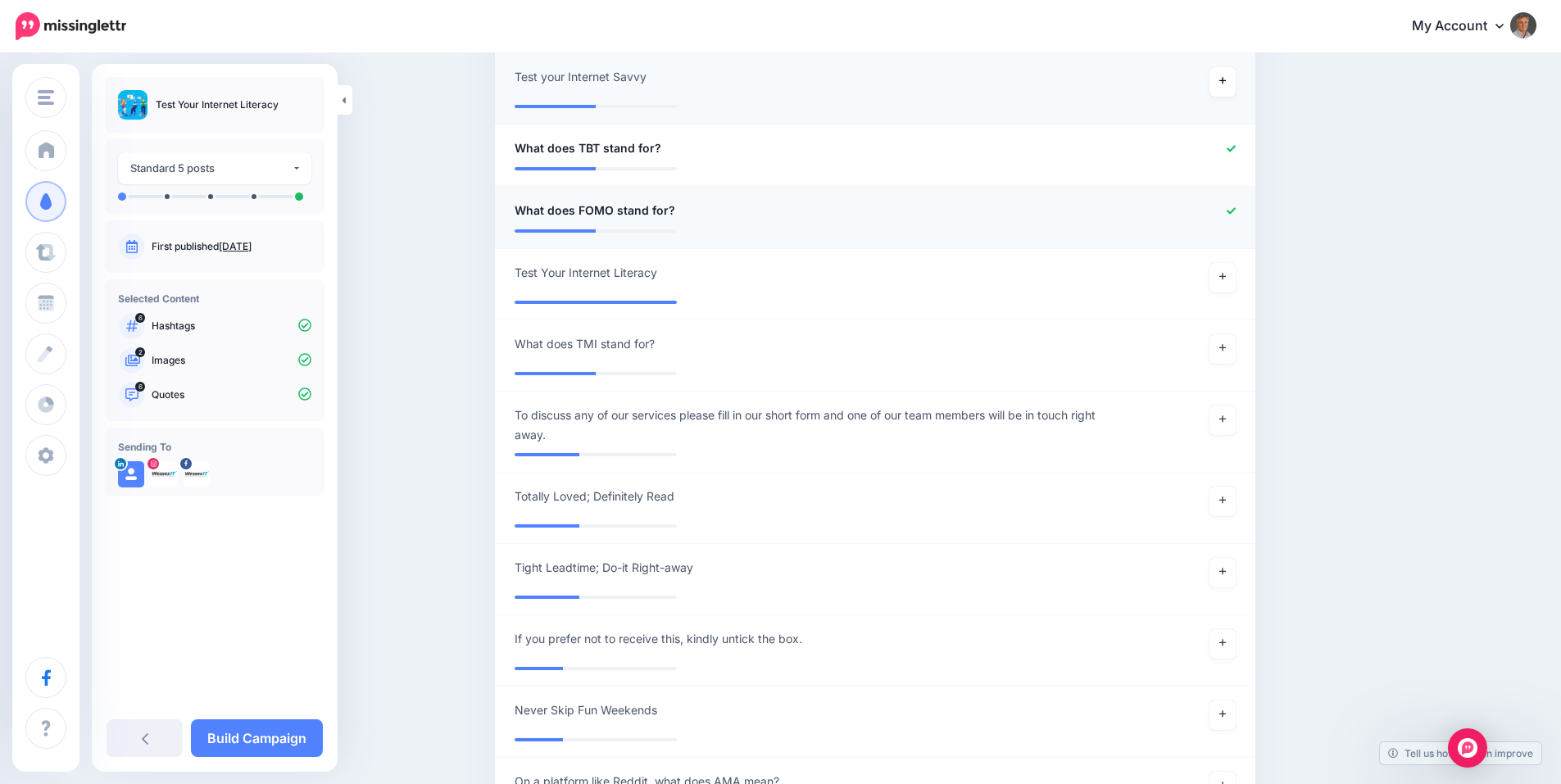
click at [1239, 223] on li "**********" at bounding box center [875, 218] width 761 height 63
click at [1235, 208] on icon at bounding box center [1231, 211] width 9 height 9
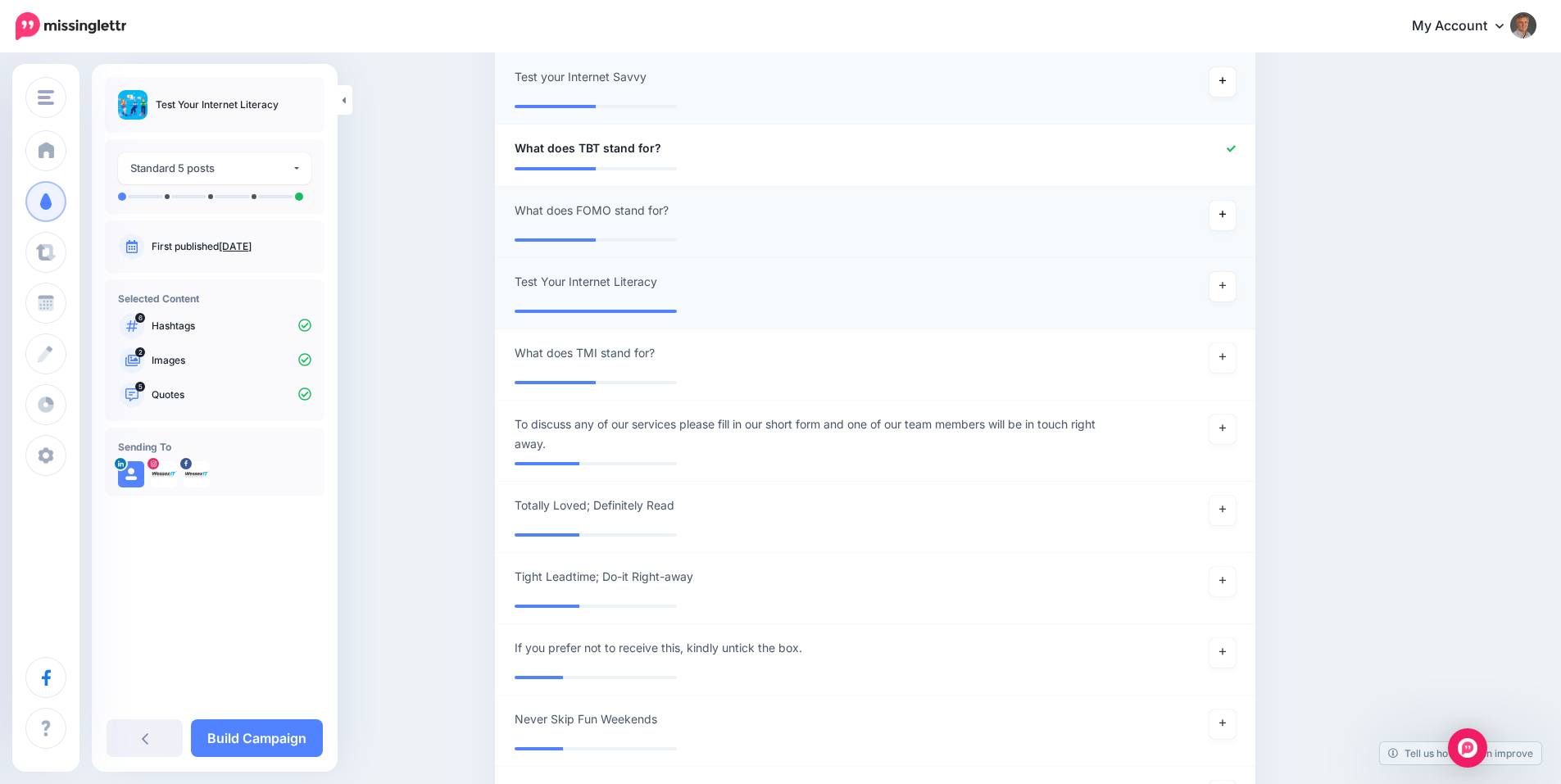
click at [604, 284] on span "Test Your Internet Literacy" at bounding box center [586, 281] width 143 height 19
type textarea "**********"
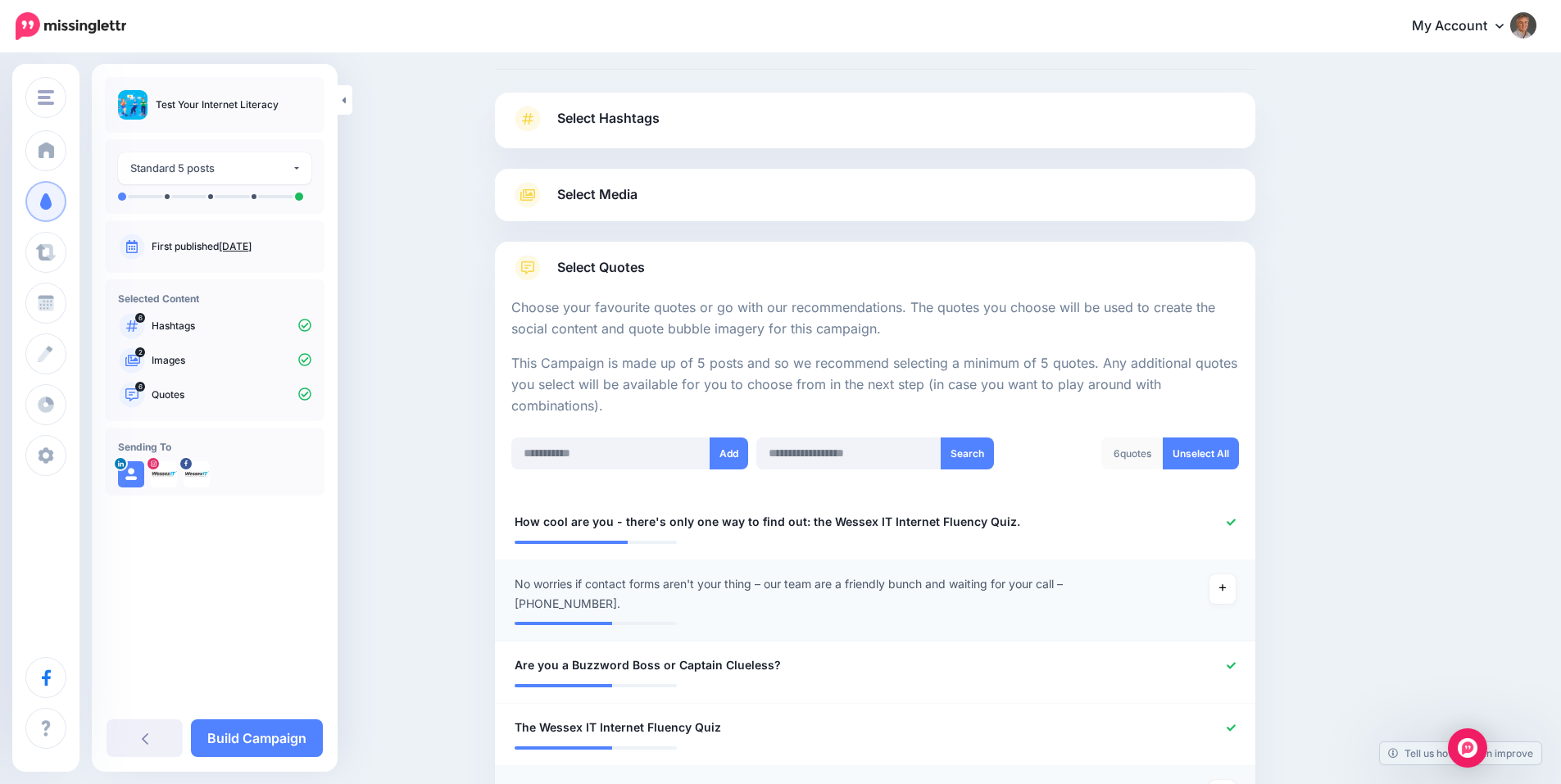
scroll to position [0, 0]
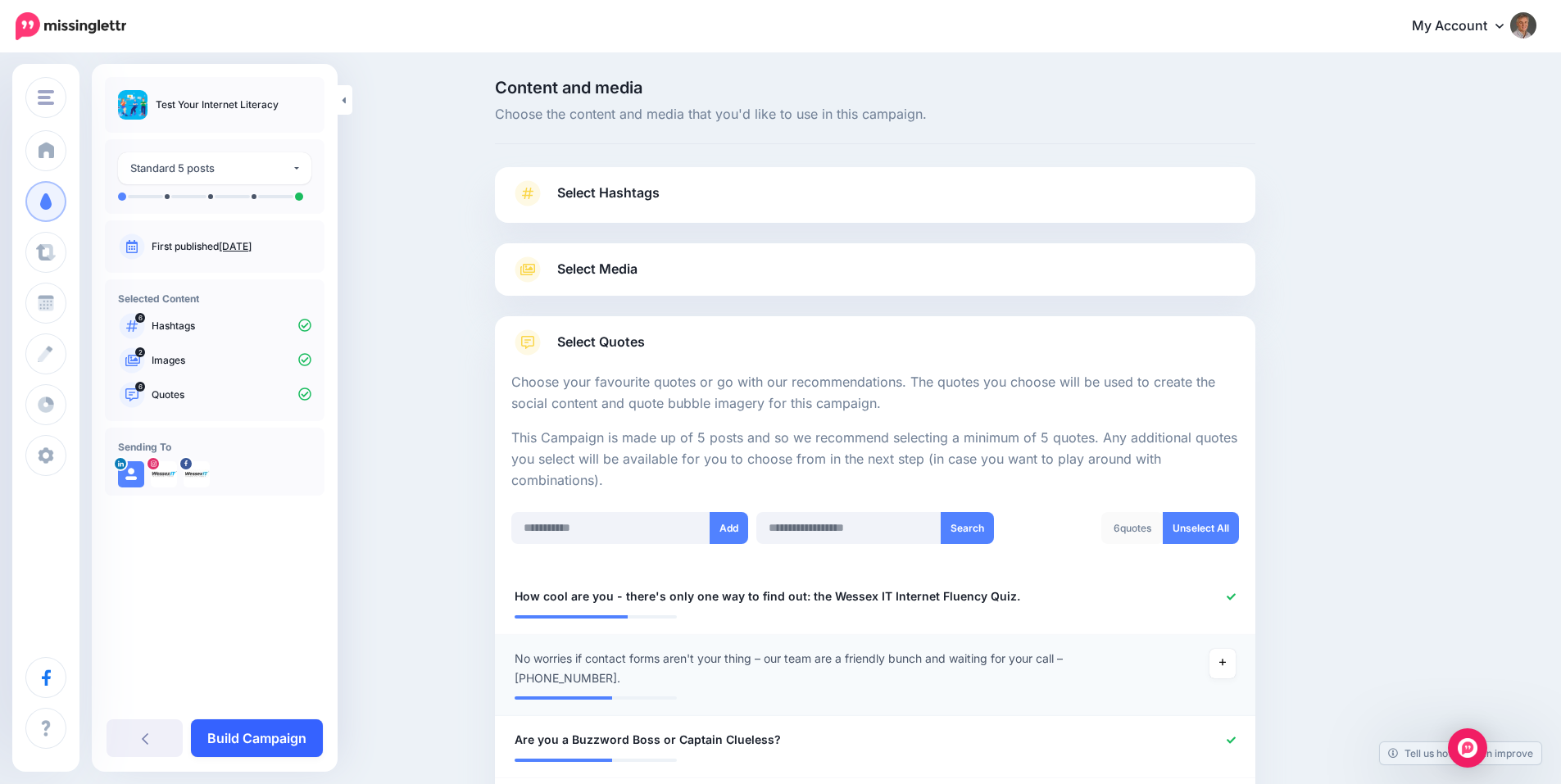
click at [279, 733] on link "Build Campaign" at bounding box center [257, 737] width 132 height 38
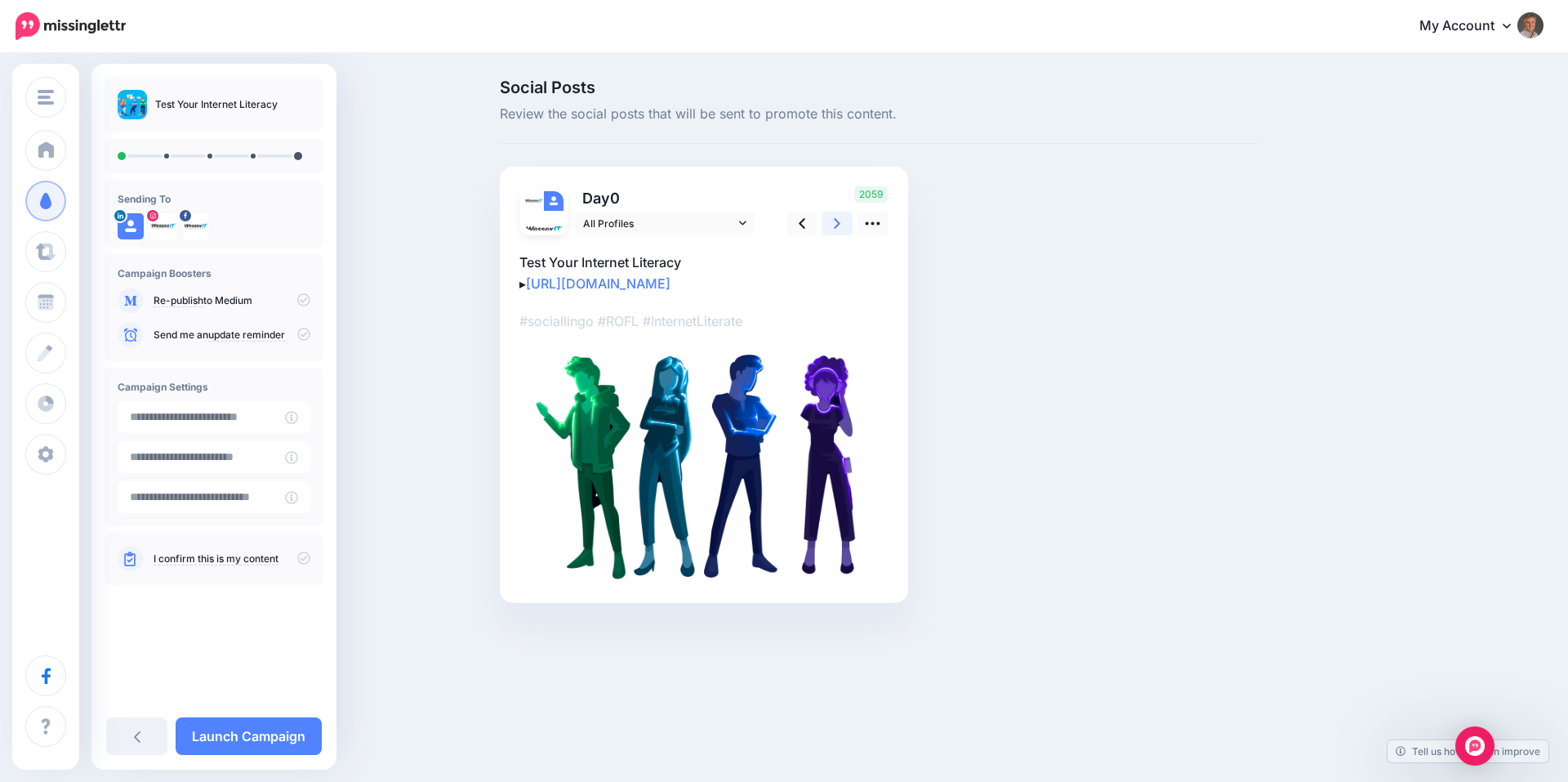
click at [835, 221] on icon at bounding box center [836, 223] width 6 height 18
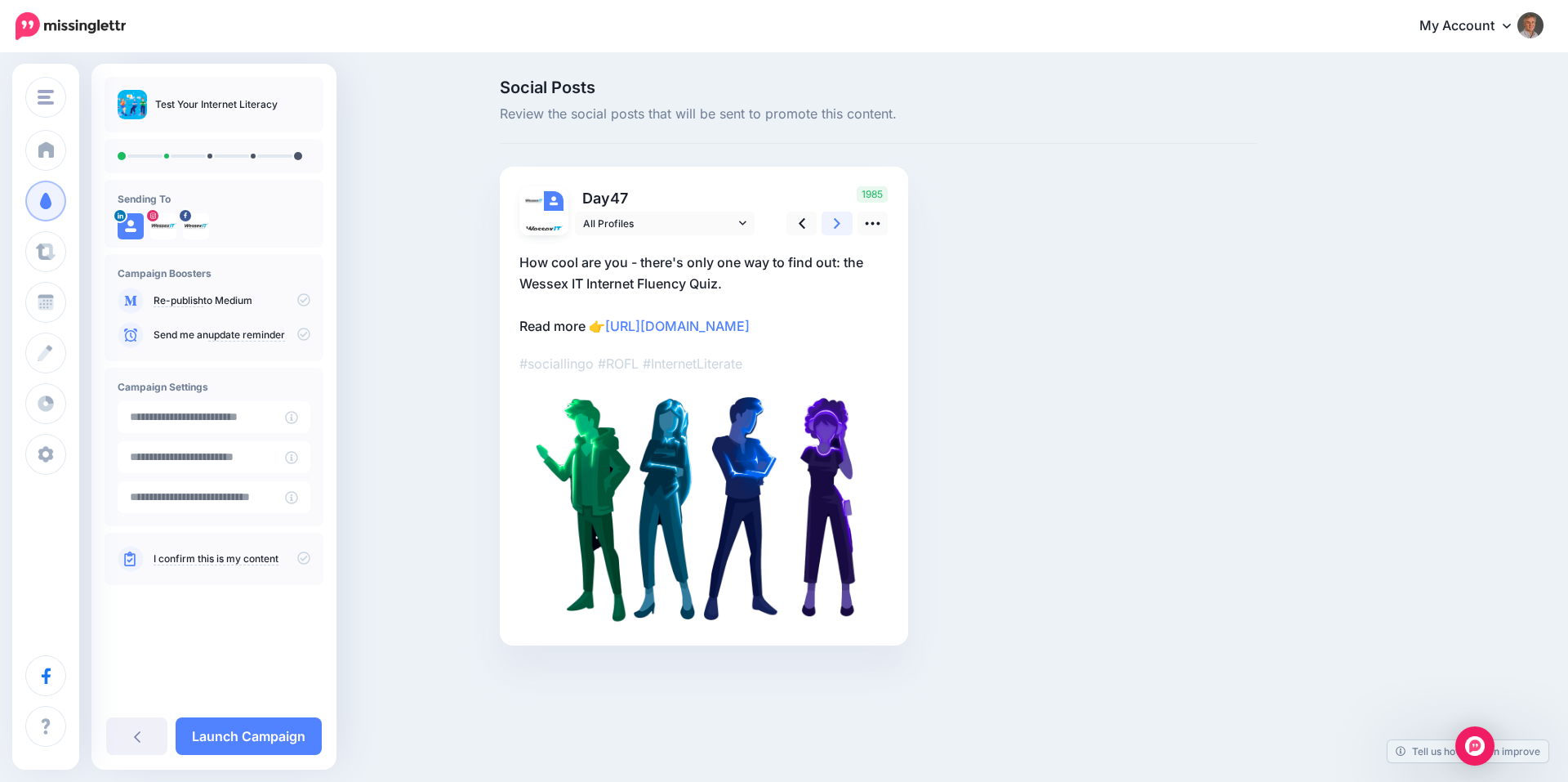
click at [835, 218] on icon at bounding box center [836, 223] width 6 height 18
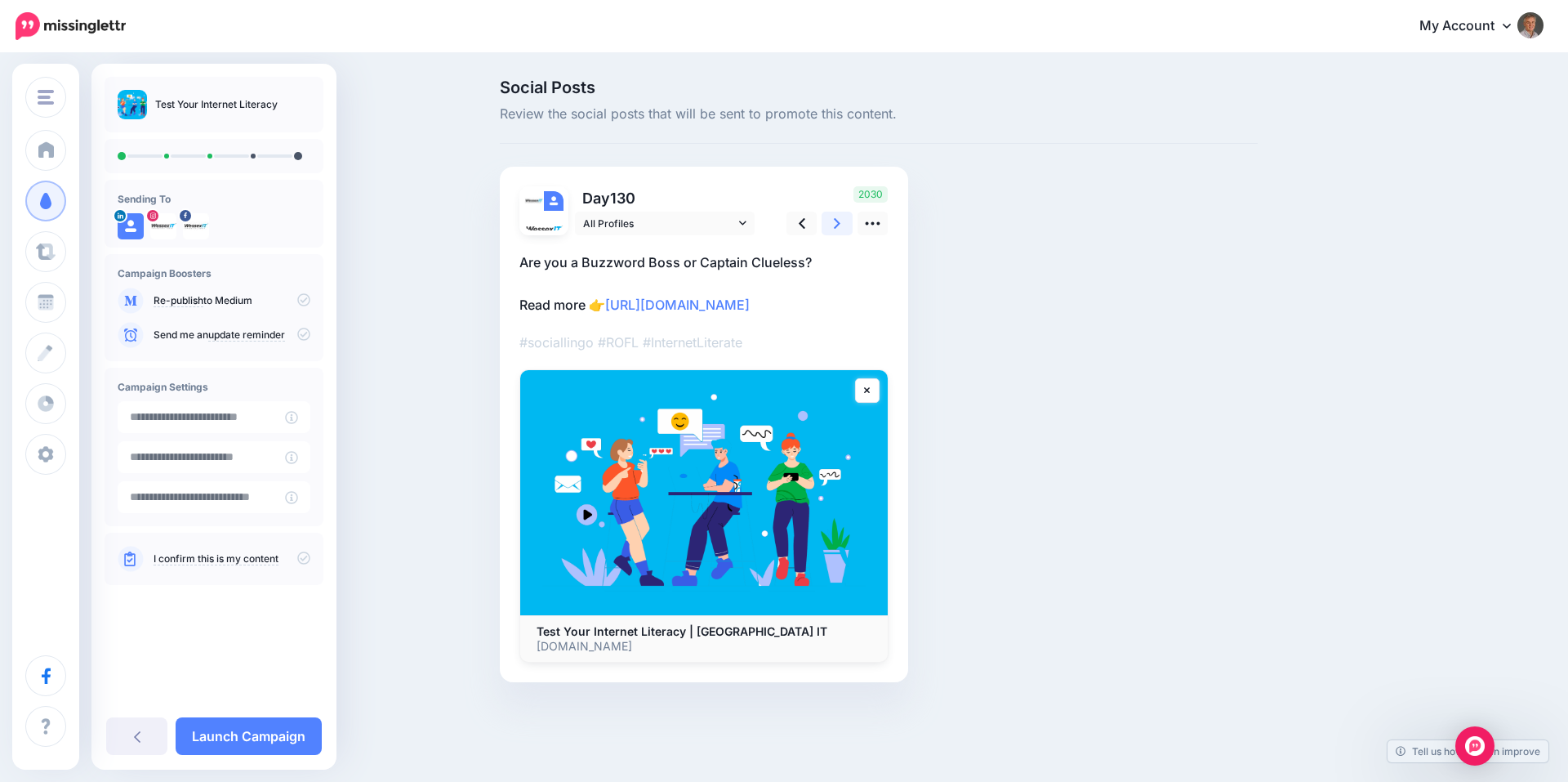
click at [835, 223] on icon at bounding box center [836, 223] width 6 height 18
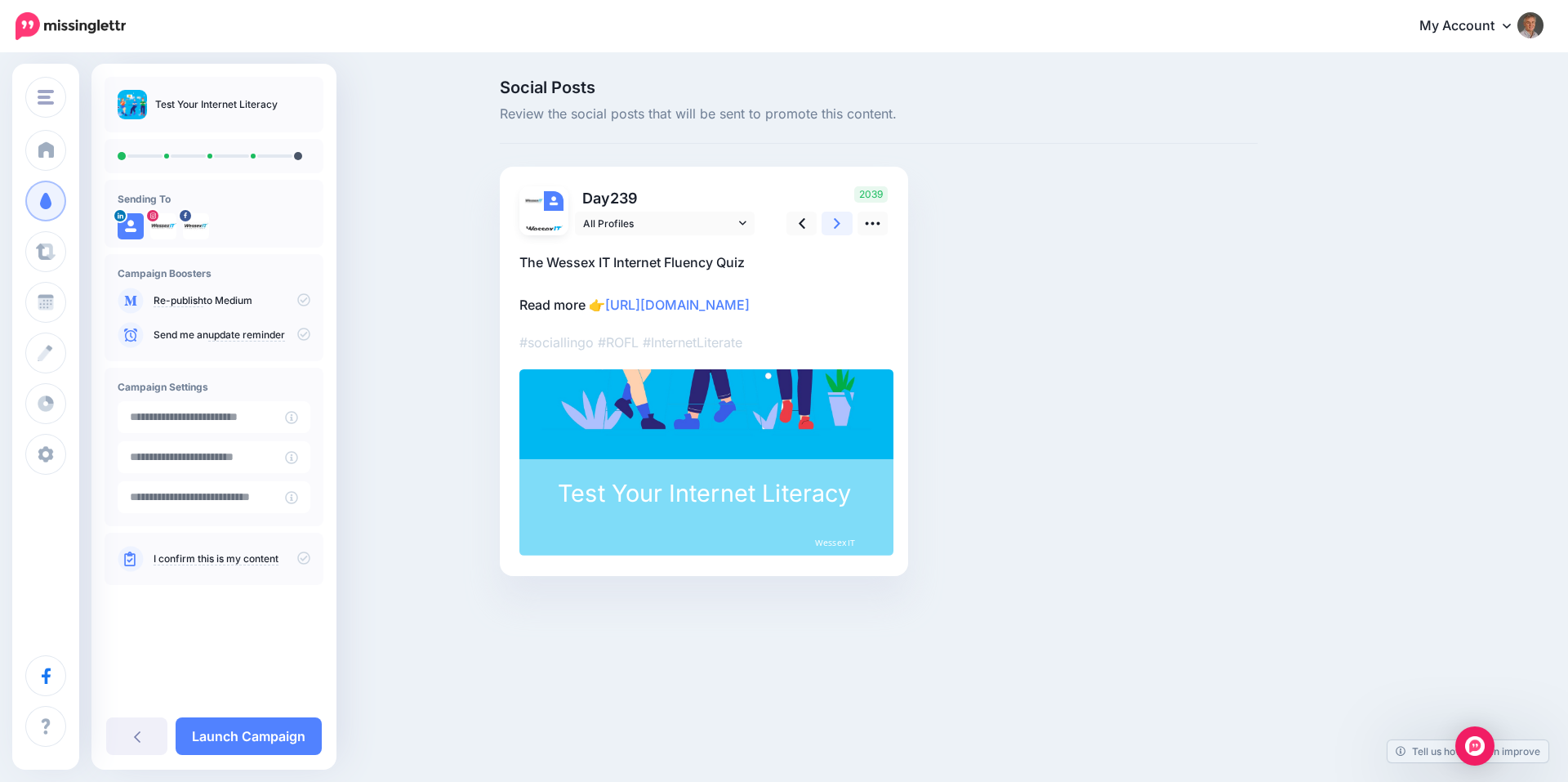
click at [835, 223] on icon at bounding box center [836, 223] width 6 height 18
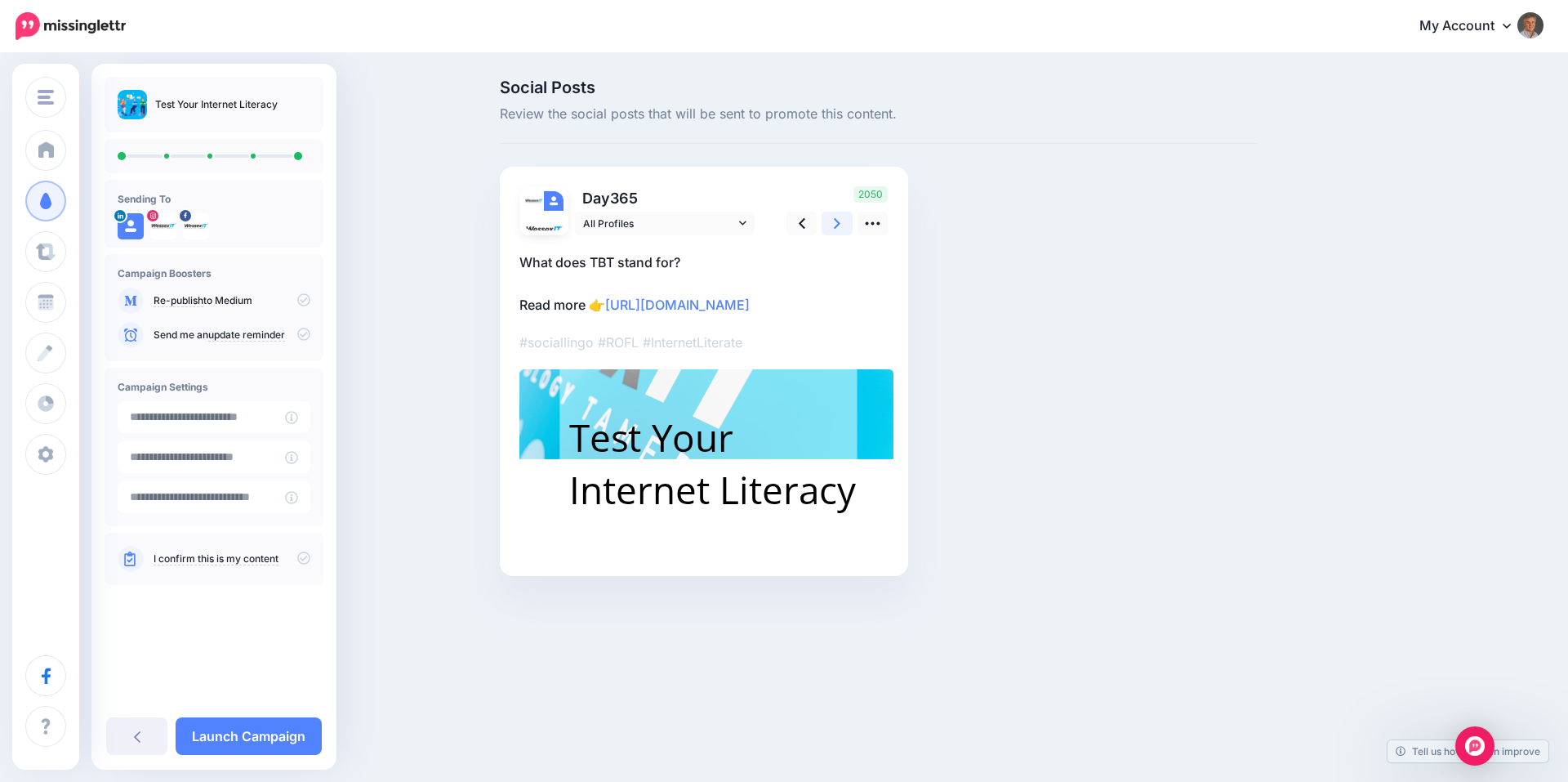
click at [835, 223] on icon at bounding box center [836, 223] width 6 height 18
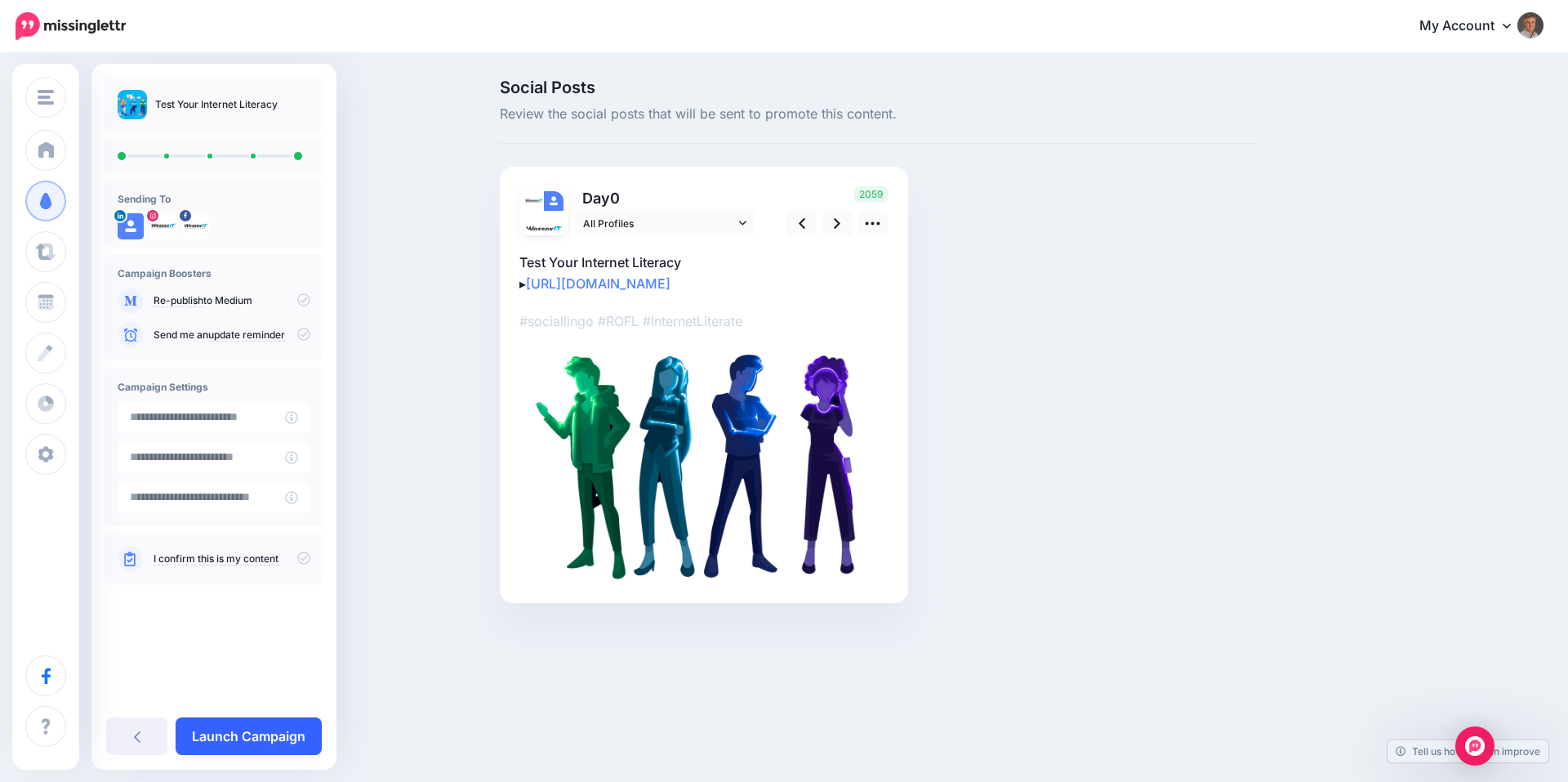
click at [272, 727] on link "Launch Campaign" at bounding box center [249, 735] width 146 height 38
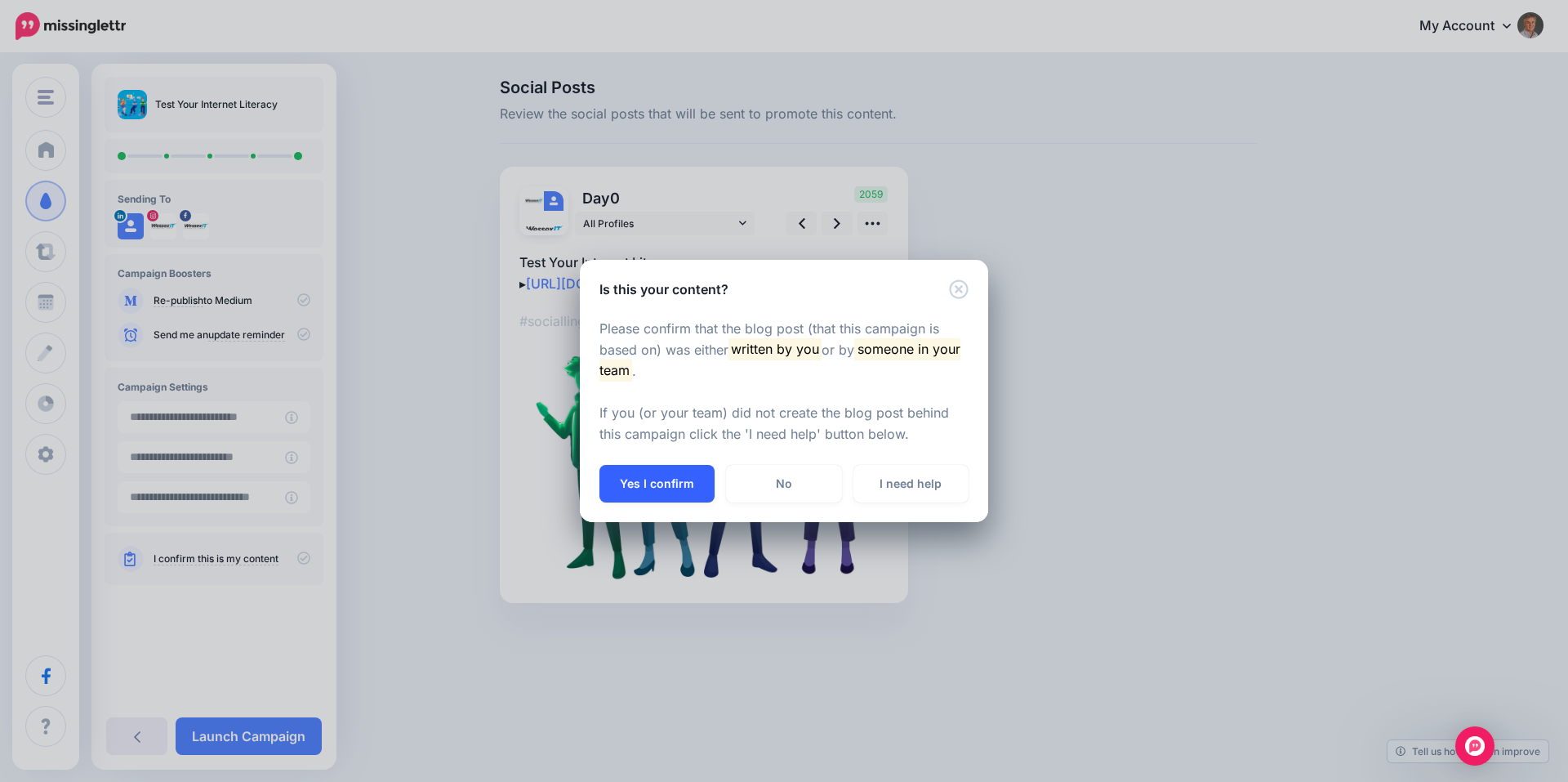
click at [650, 475] on button "Yes I confirm" at bounding box center [657, 483] width 115 height 38
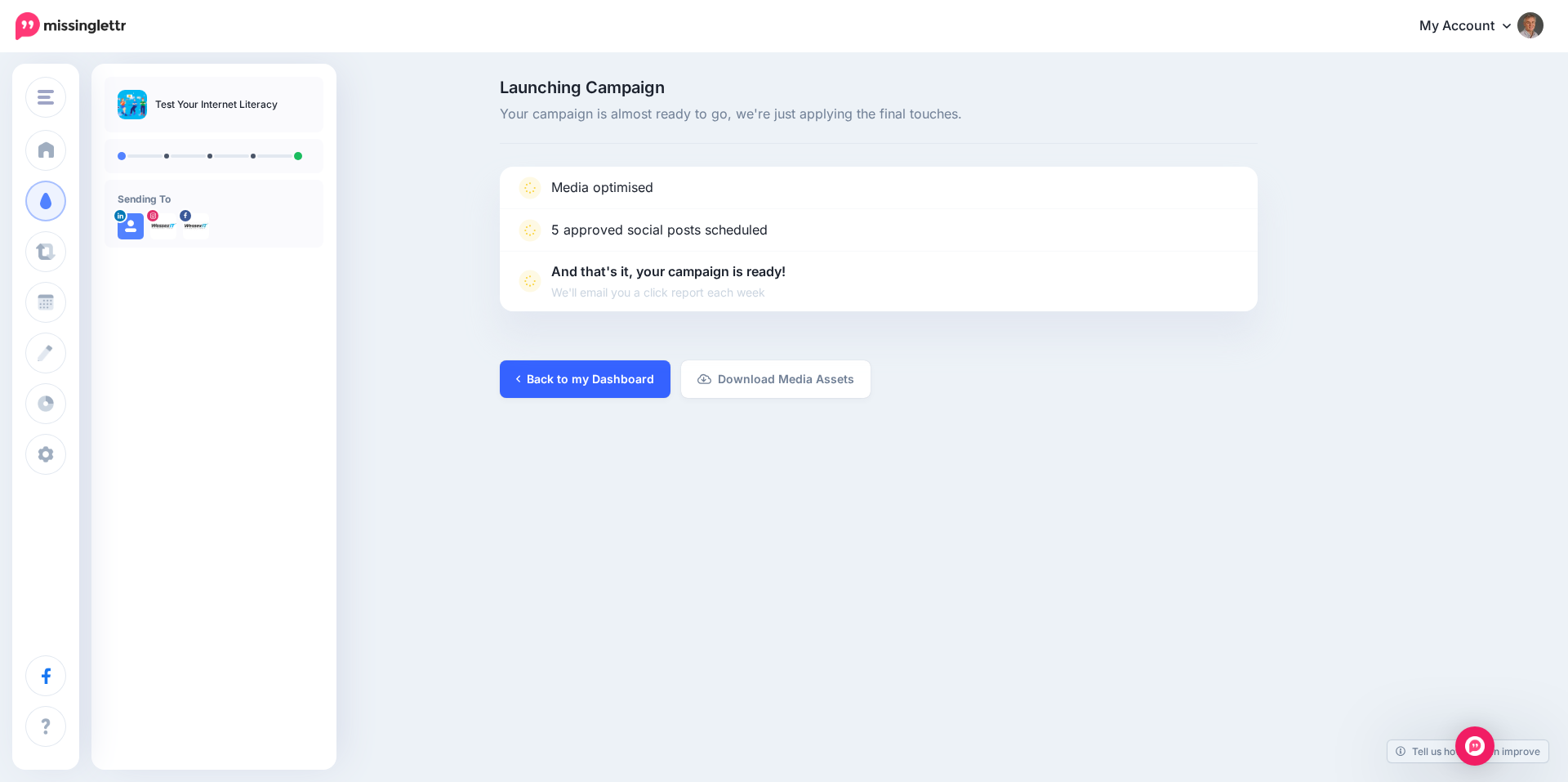
click at [594, 380] on link "Back to my Dashboard" at bounding box center [585, 379] width 171 height 38
